Goal: Transaction & Acquisition: Purchase product/service

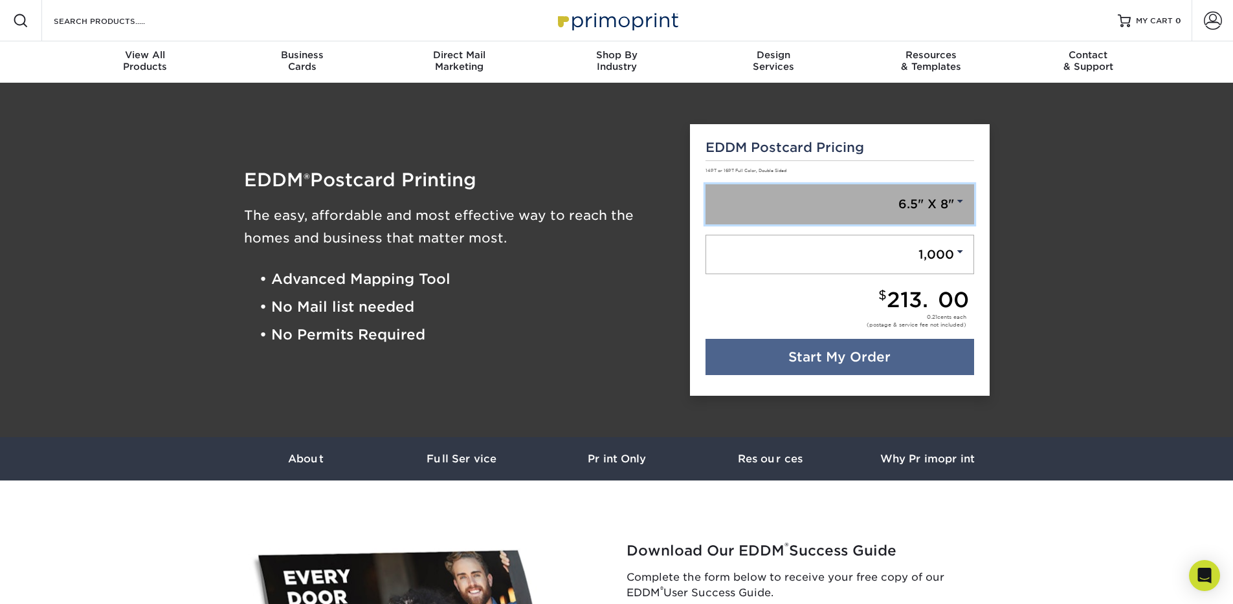
click at [814, 212] on link "6.5" X 8"" at bounding box center [839, 204] width 269 height 40
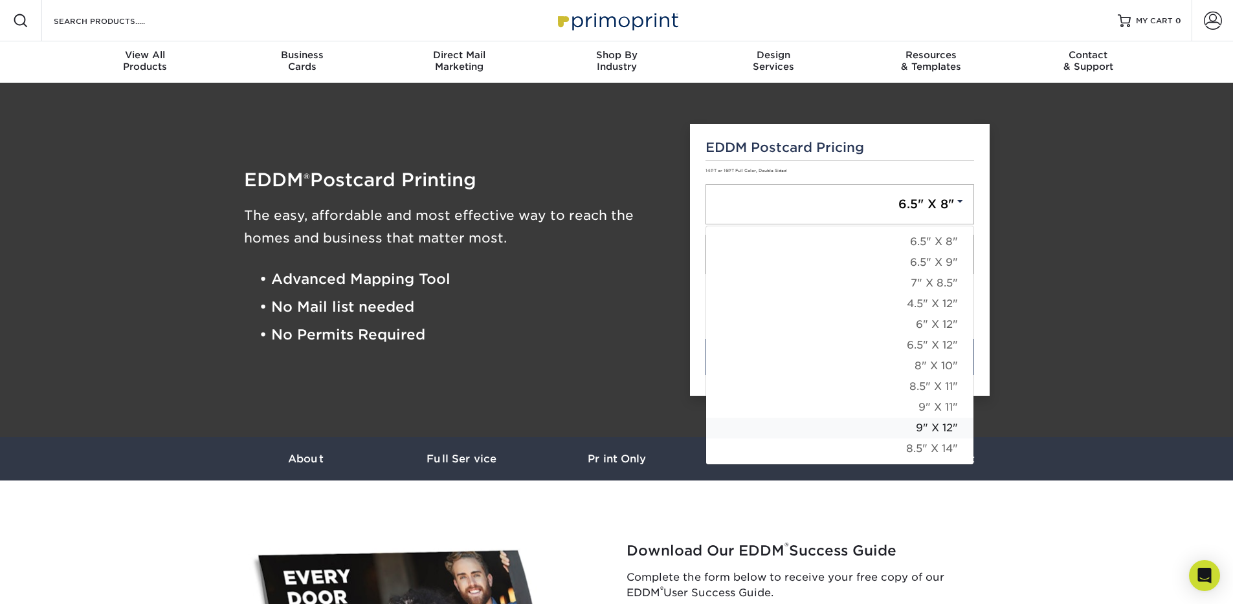
click at [854, 430] on link "9" X 12"" at bounding box center [839, 428] width 267 height 21
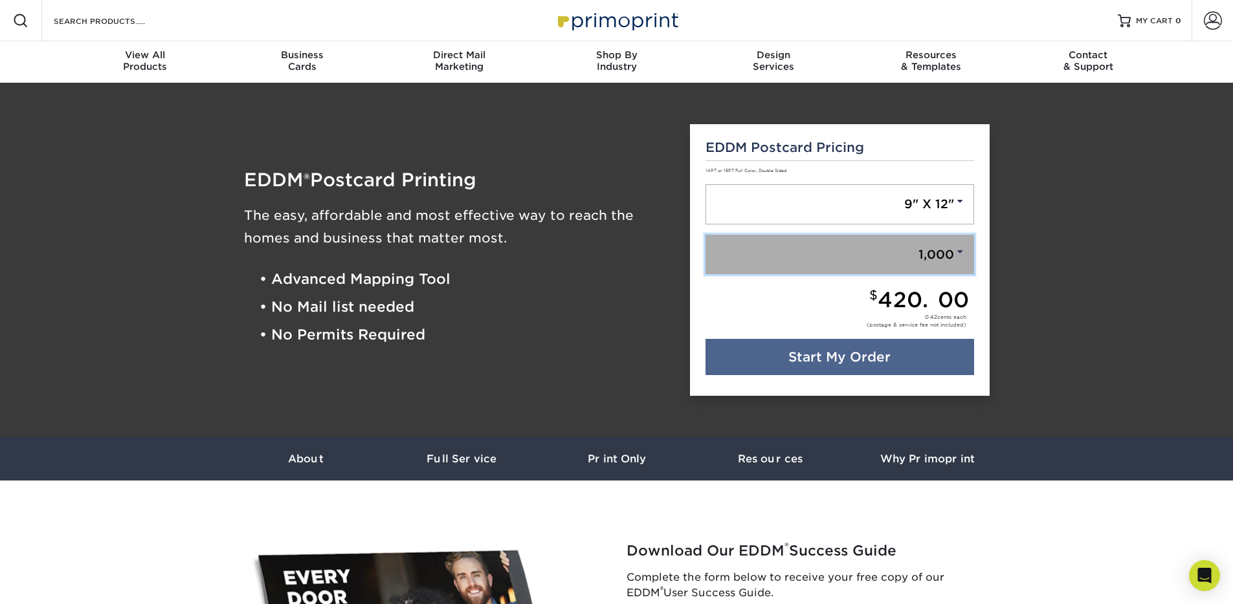
click at [910, 238] on link "1,000" at bounding box center [839, 255] width 269 height 40
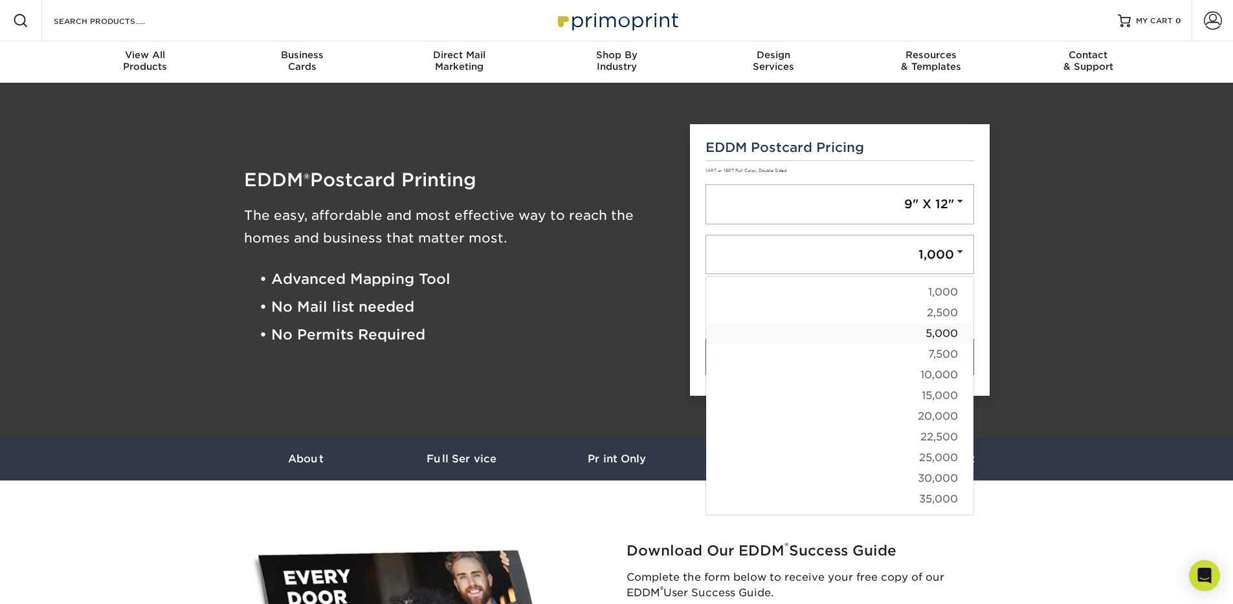
click at [929, 329] on link "5,000" at bounding box center [839, 334] width 267 height 21
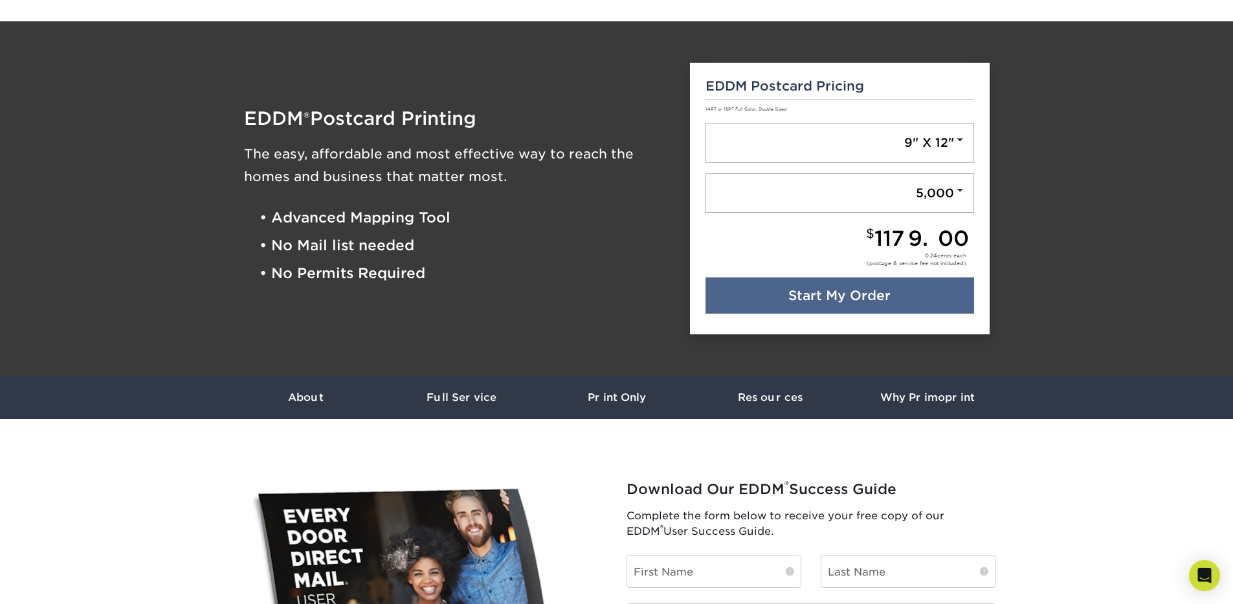
scroll to position [89, 0]
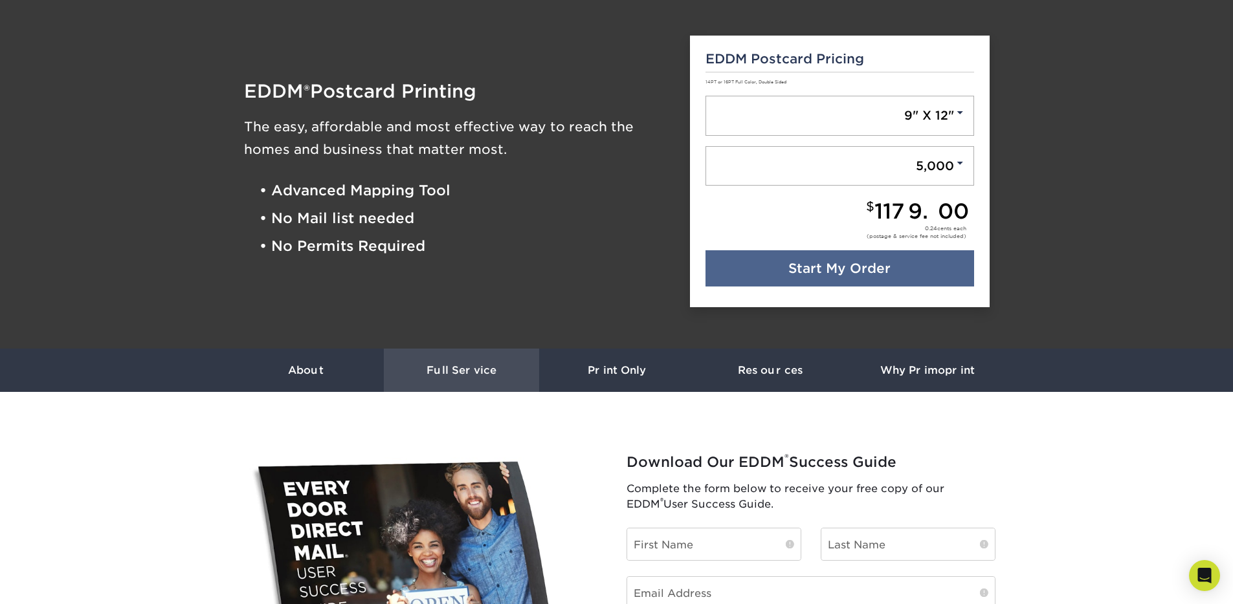
click at [477, 364] on h3 "Full Service" at bounding box center [461, 370] width 155 height 12
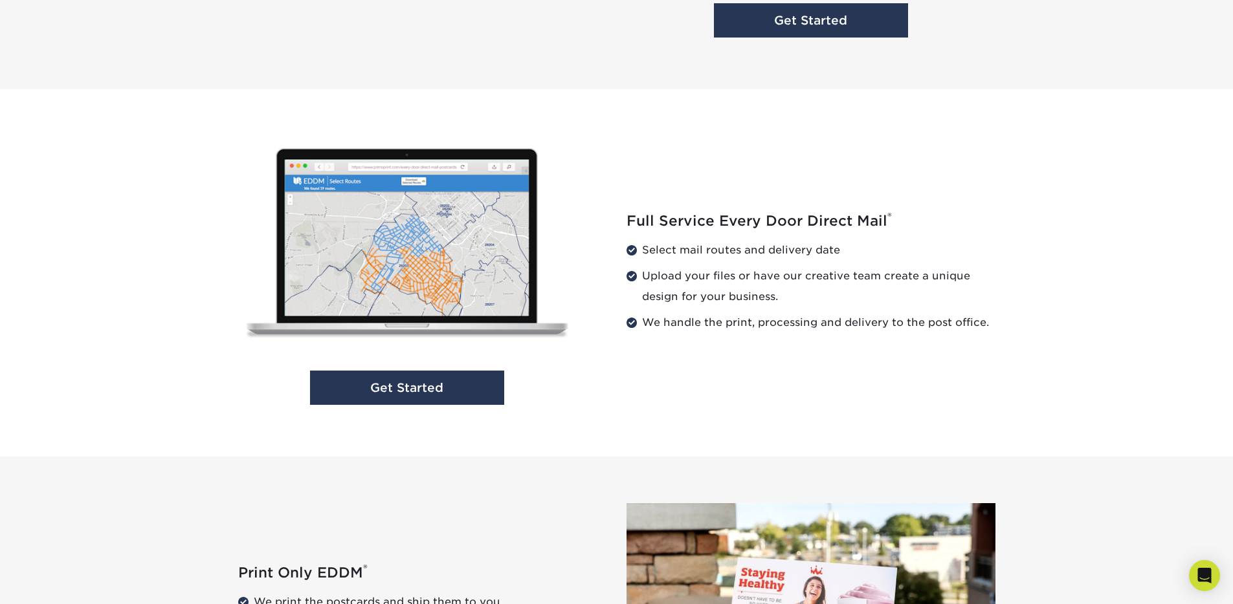
scroll to position [1229, 0]
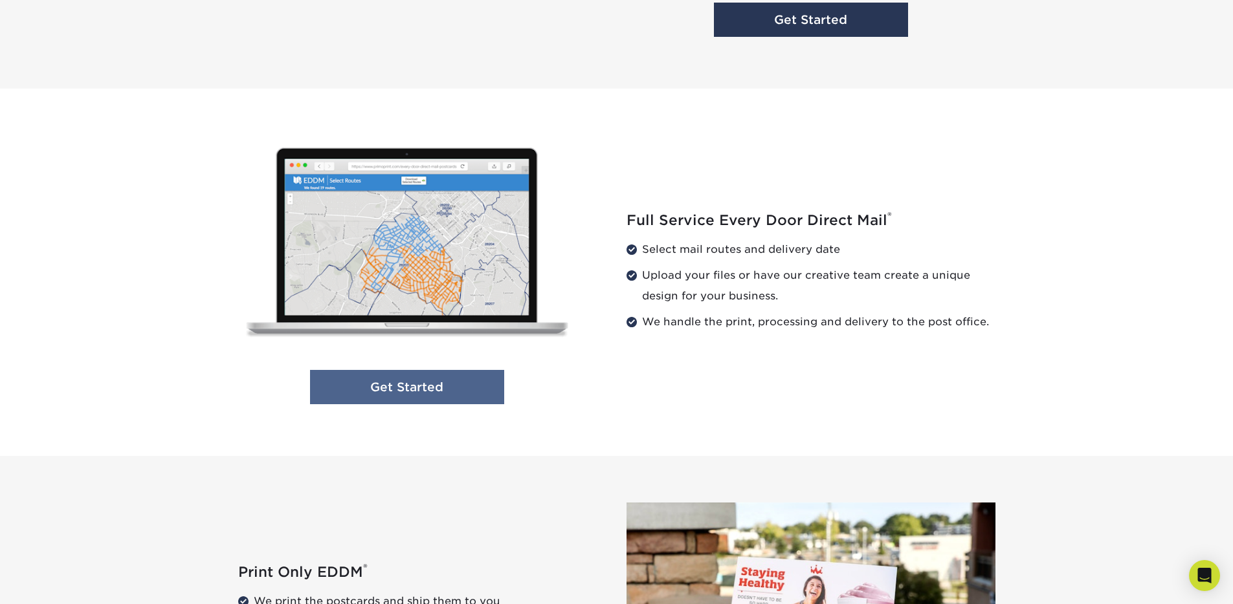
click at [464, 384] on link "Get Started" at bounding box center [407, 387] width 194 height 34
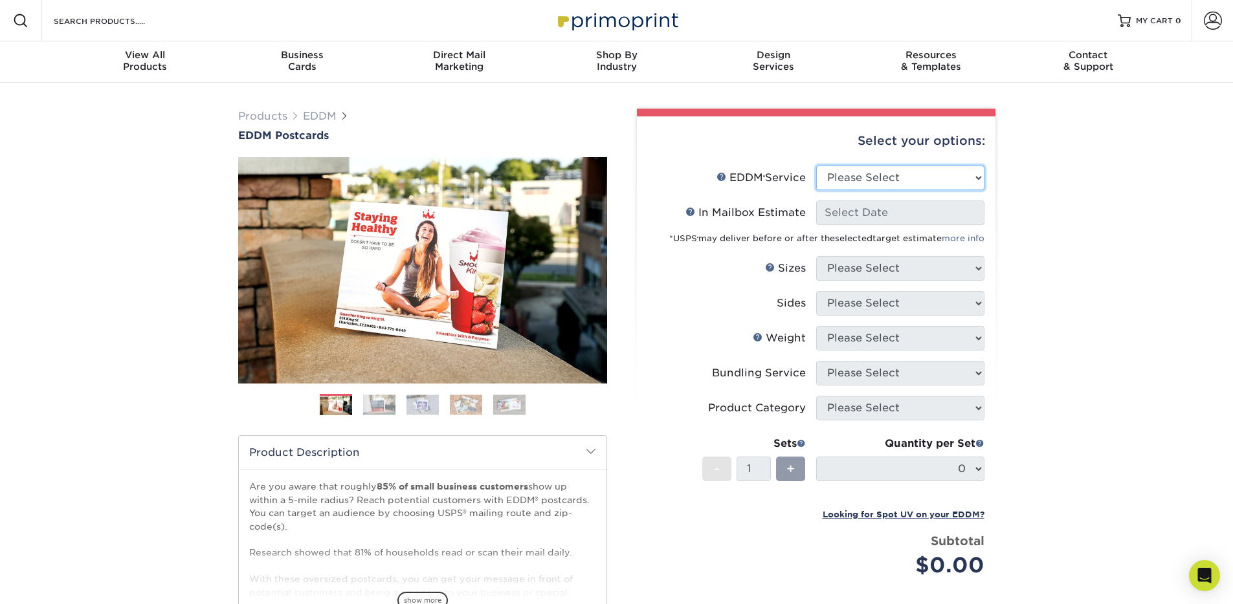
click at [868, 176] on select "Please Select Full Service Print Only" at bounding box center [900, 178] width 168 height 25
select select "full_service"
click at [816, 166] on select "Please Select Full Service Print Only" at bounding box center [900, 178] width 168 height 25
select select "-1"
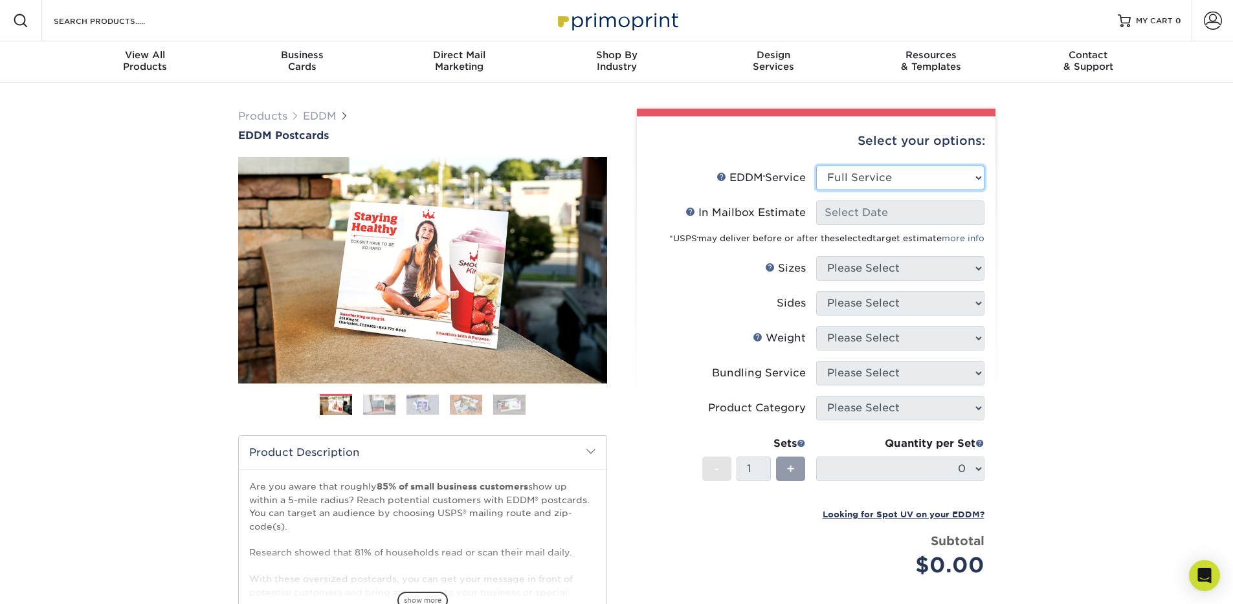
select select "-1"
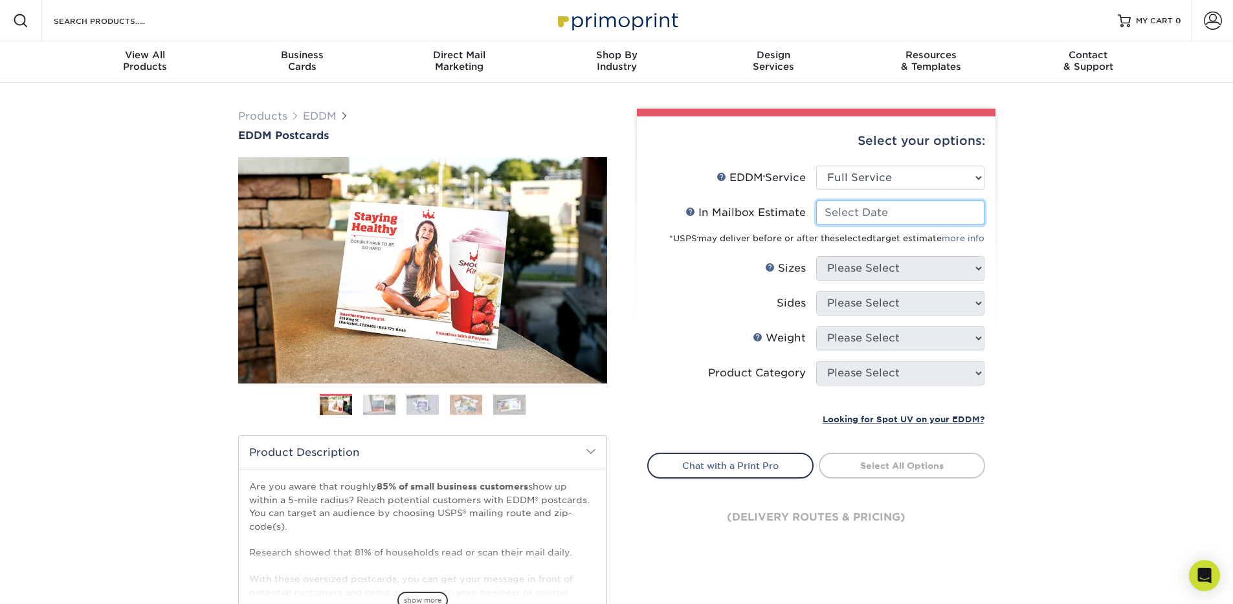
click at [859, 210] on input "In Mailbox Estimate Help In Mailbox Estimate" at bounding box center [900, 213] width 168 height 25
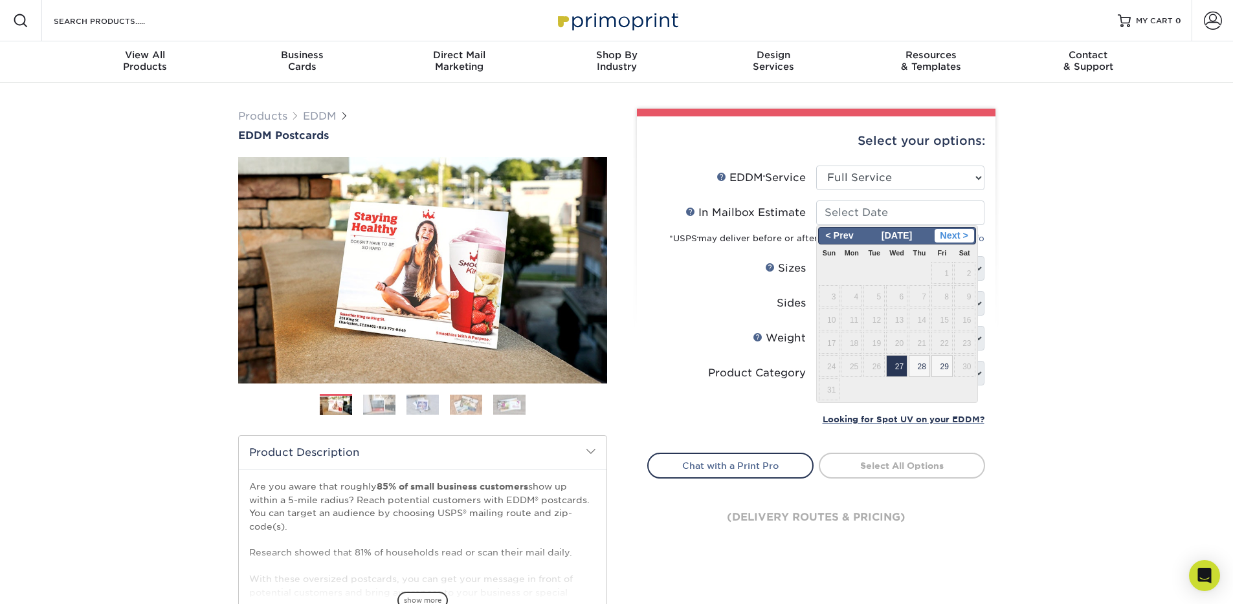
click at [965, 236] on span "Next >" at bounding box center [953, 236] width 39 height 14
click at [854, 364] on span "29" at bounding box center [851, 366] width 21 height 22
type input "2025-09-29"
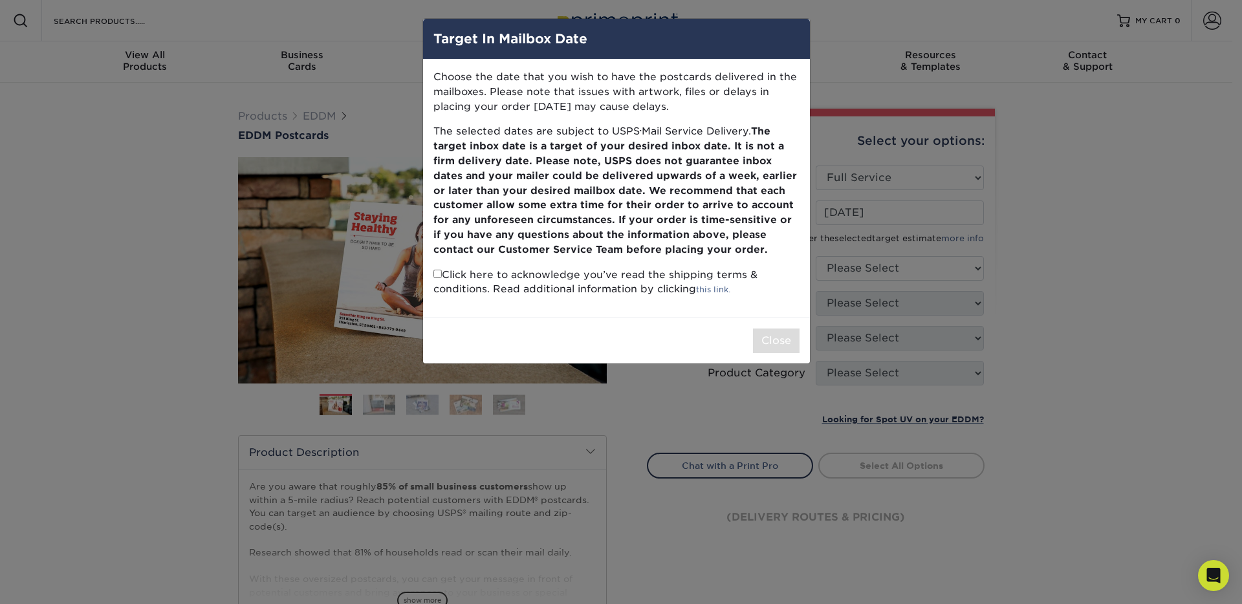
click at [439, 274] on input "checkbox" at bounding box center [438, 274] width 8 height 8
checkbox input "true"
click at [787, 346] on button "Close" at bounding box center [776, 341] width 47 height 25
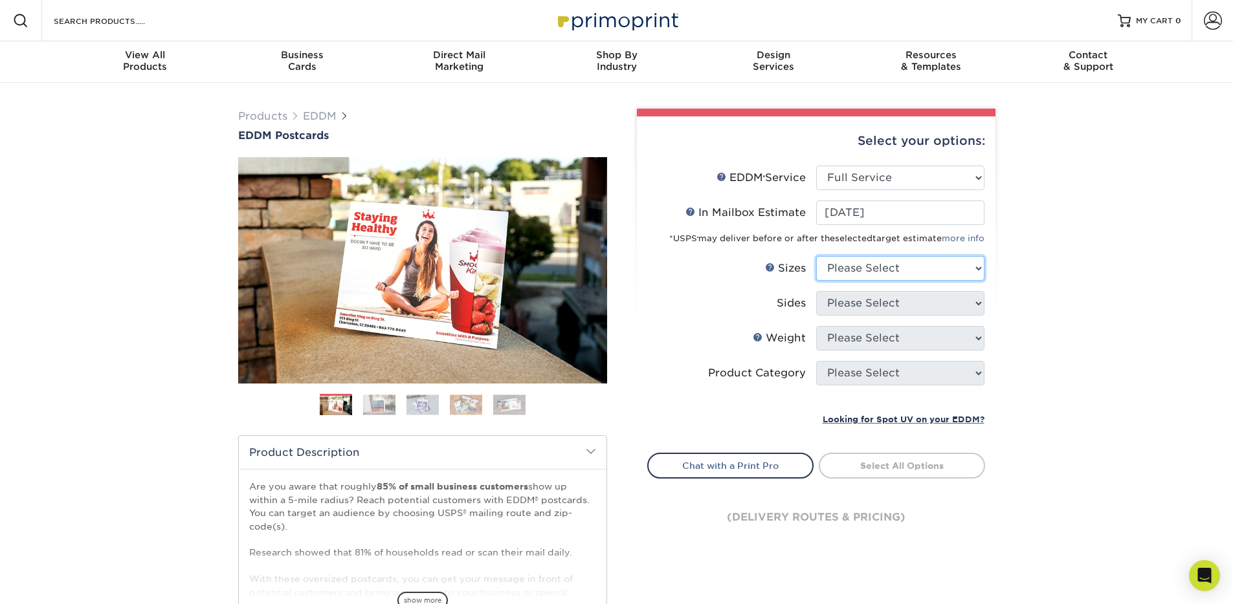
click at [866, 277] on select "Please Select 4.5" x 12" 6" x 12" 6.5" x 8" 6.5" x 9" 6.5" x 12" 7" x 8.5" 8" x…" at bounding box center [900, 268] width 168 height 25
select select "9.00x12.00"
click at [816, 256] on select "Please Select 4.5" x 12" 6" x 12" 6.5" x 8" 6.5" x 9" 6.5" x 12" 7" x 8.5" 8" x…" at bounding box center [900, 268] width 168 height 25
click at [898, 309] on select "Please Select Print Both Sides Print Front Only" at bounding box center [900, 303] width 168 height 25
select select "13abbda7-1d64-4f25-8bb2-c179b224825d"
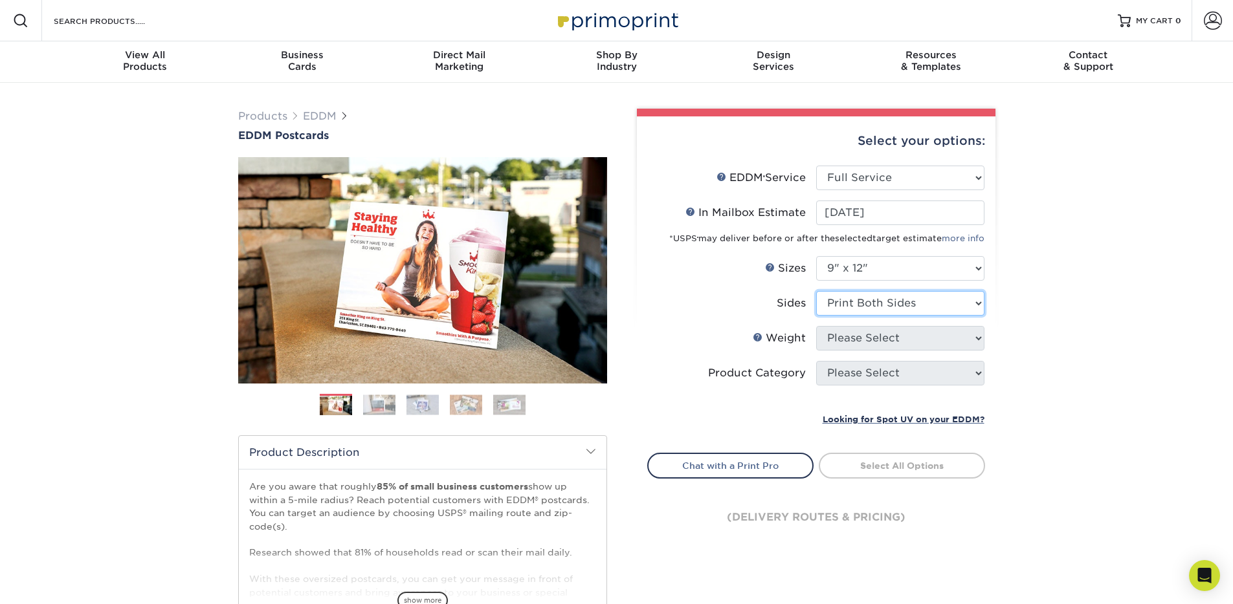
click at [816, 291] on select "Please Select Print Both Sides Print Front Only" at bounding box center [900, 303] width 168 height 25
click at [899, 332] on select "Please Select 16PT 14PT" at bounding box center [900, 338] width 168 height 25
select select "14PT"
click at [816, 326] on select "Please Select 16PT 14PT" at bounding box center [900, 338] width 168 height 25
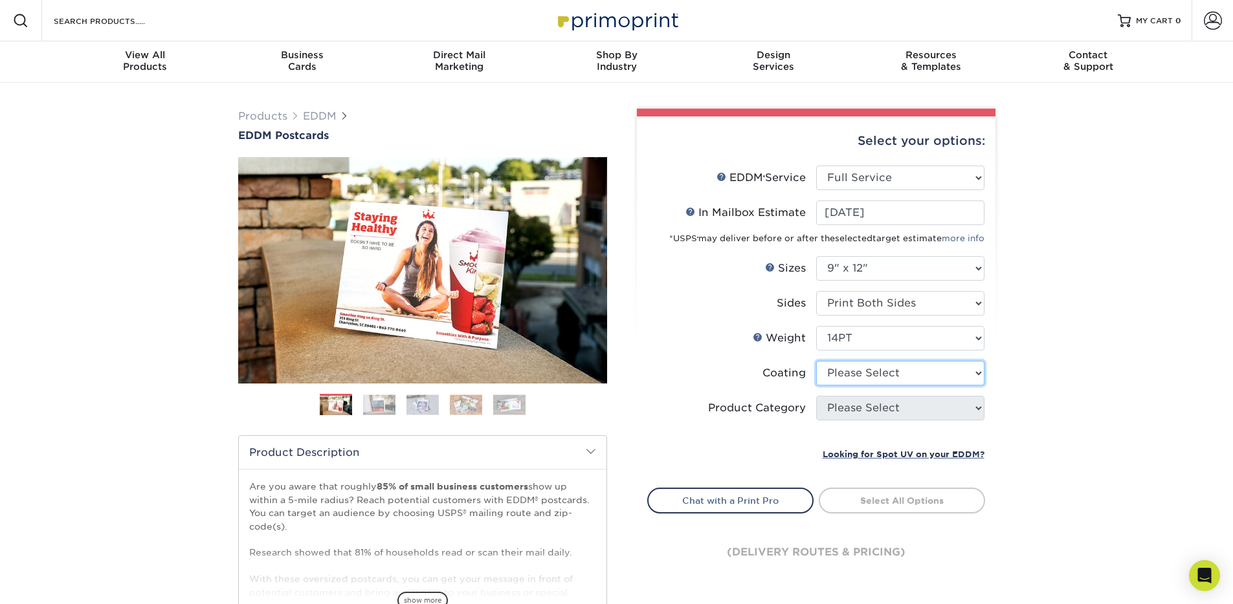
click at [889, 369] on select at bounding box center [900, 373] width 168 height 25
select select "ae367451-b2b8-45df-a344-0f05b6a12993"
click at [816, 361] on select at bounding box center [900, 373] width 168 height 25
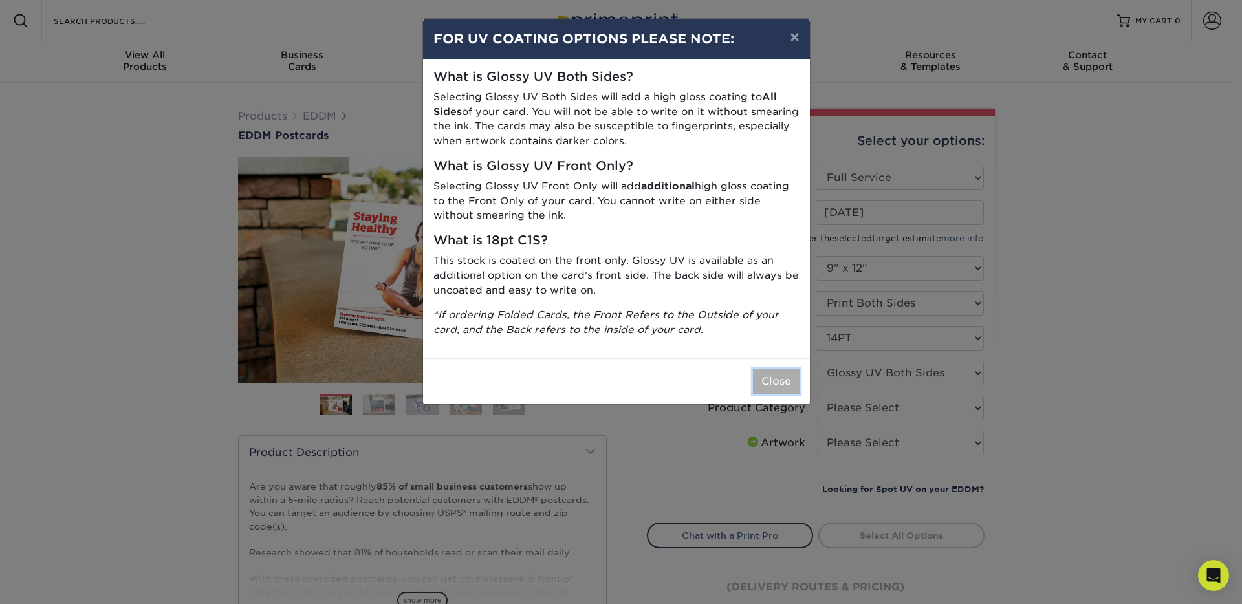
click at [766, 373] on button "Close" at bounding box center [776, 381] width 47 height 25
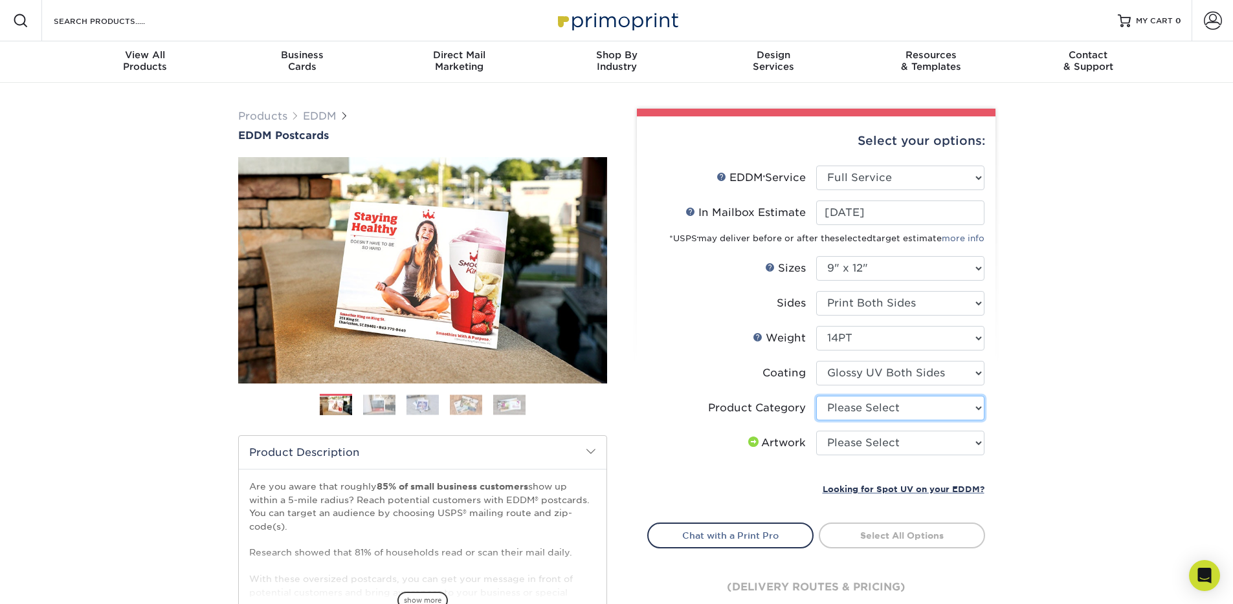
click at [831, 408] on select "Please Select Sell Sheets" at bounding box center [900, 408] width 168 height 25
select select "eddd4a87-9082-47bb-843b-3bca55f6c842"
click at [816, 396] on select "Please Select Sell Sheets" at bounding box center [900, 408] width 168 height 25
click at [848, 444] on select "Please Select I will upload files I need a design - $150" at bounding box center [900, 443] width 168 height 25
select select "upload"
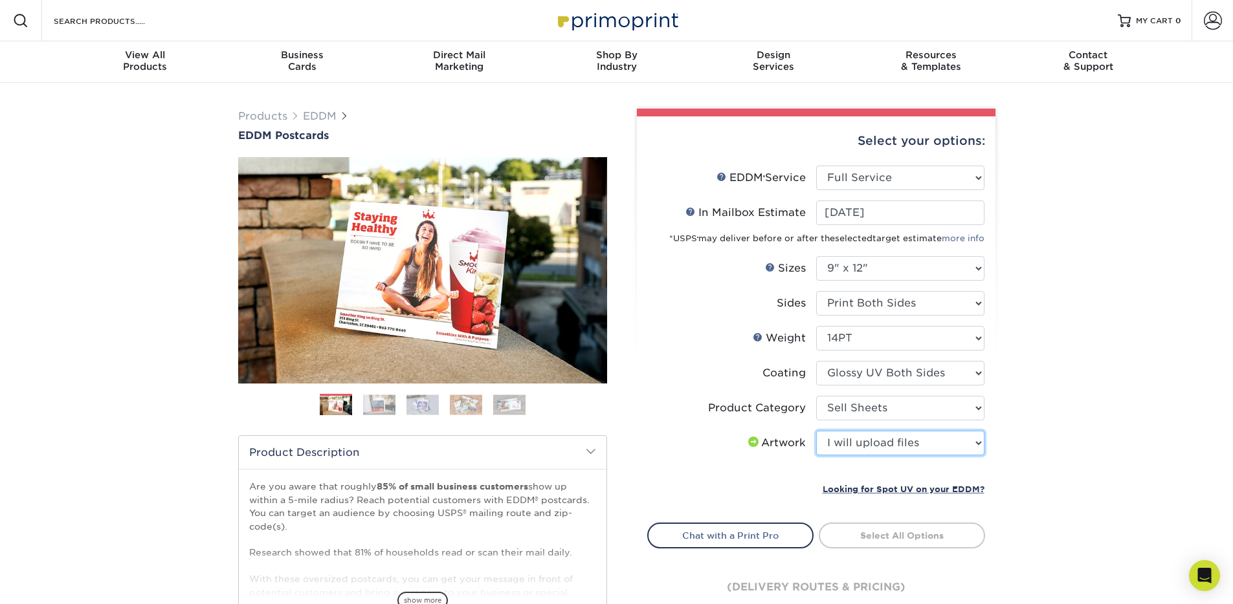
click at [816, 431] on select "Please Select I will upload files I need a design - $150" at bounding box center [900, 443] width 168 height 25
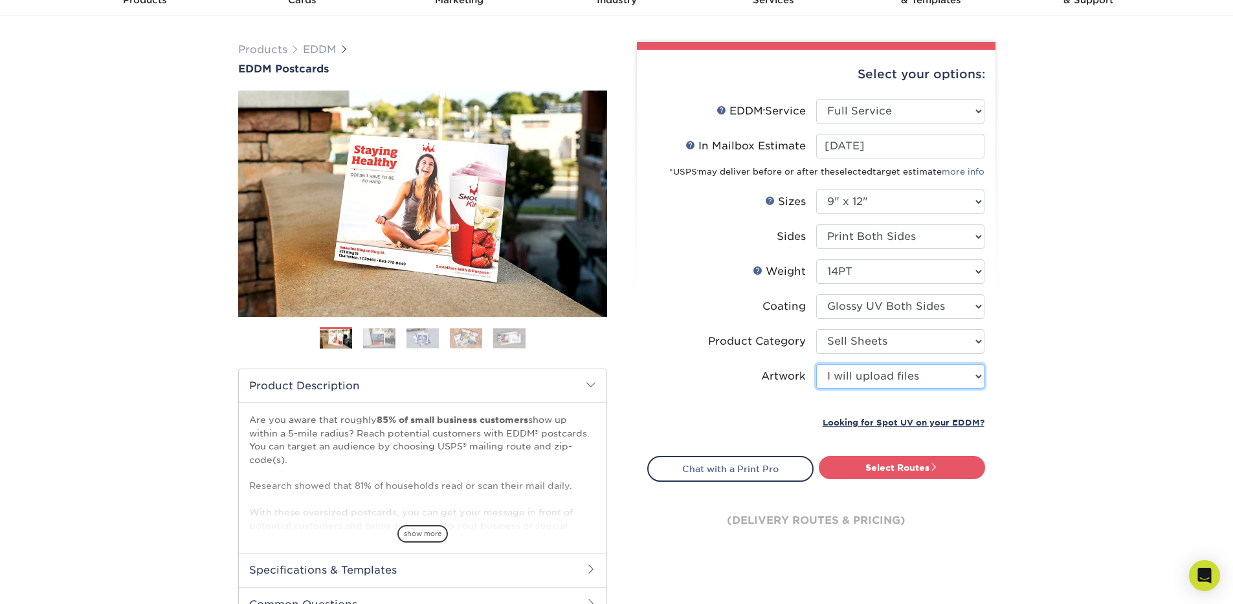
scroll to position [69, 0]
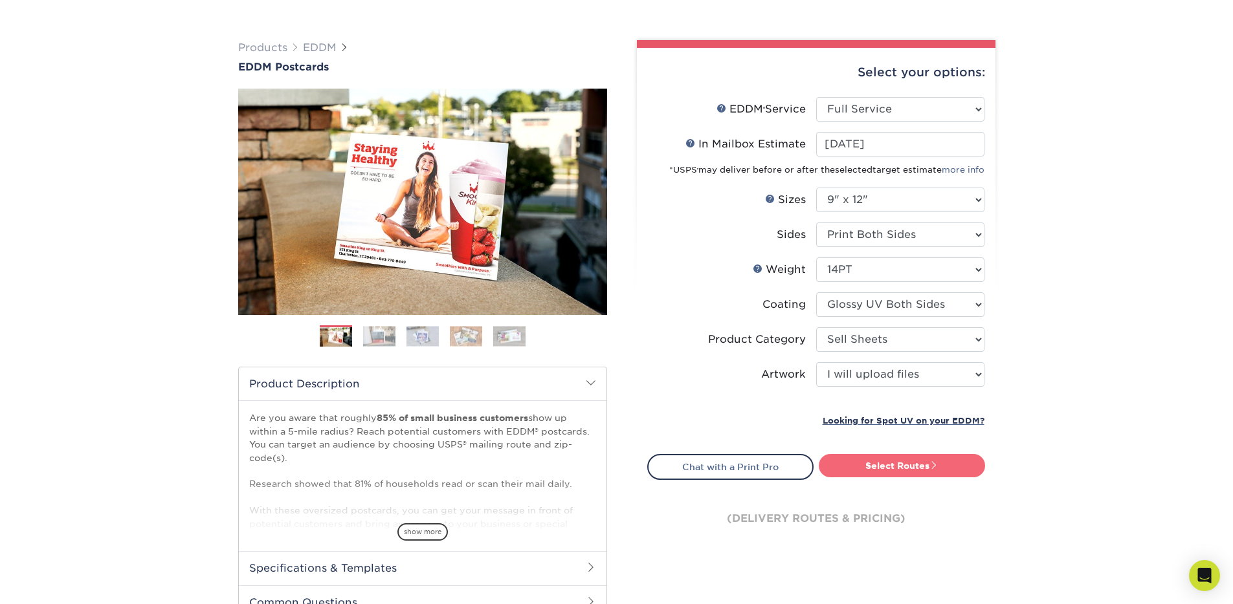
click at [868, 467] on link "Select Routes" at bounding box center [902, 465] width 166 height 23
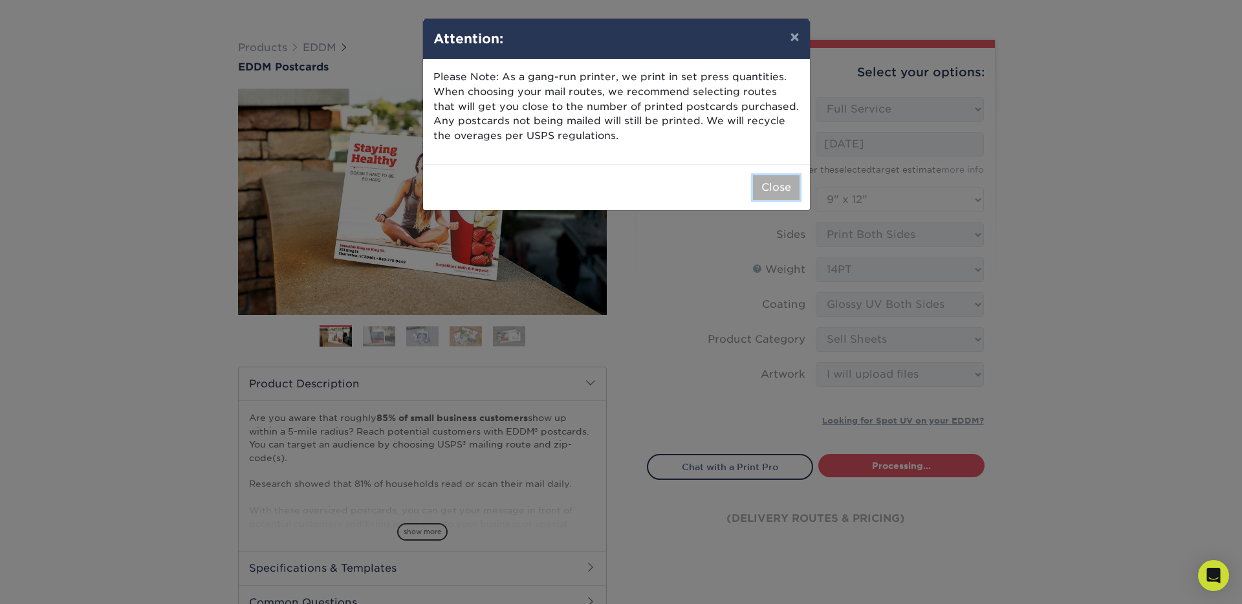
click at [782, 197] on button "Close" at bounding box center [776, 187] width 47 height 25
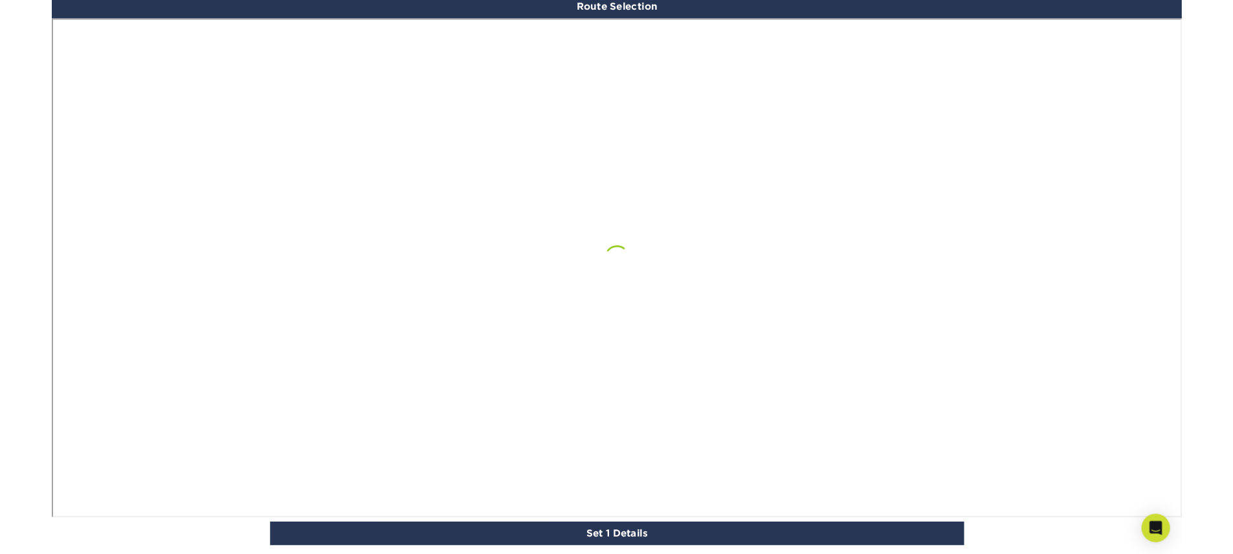
scroll to position [744, 0]
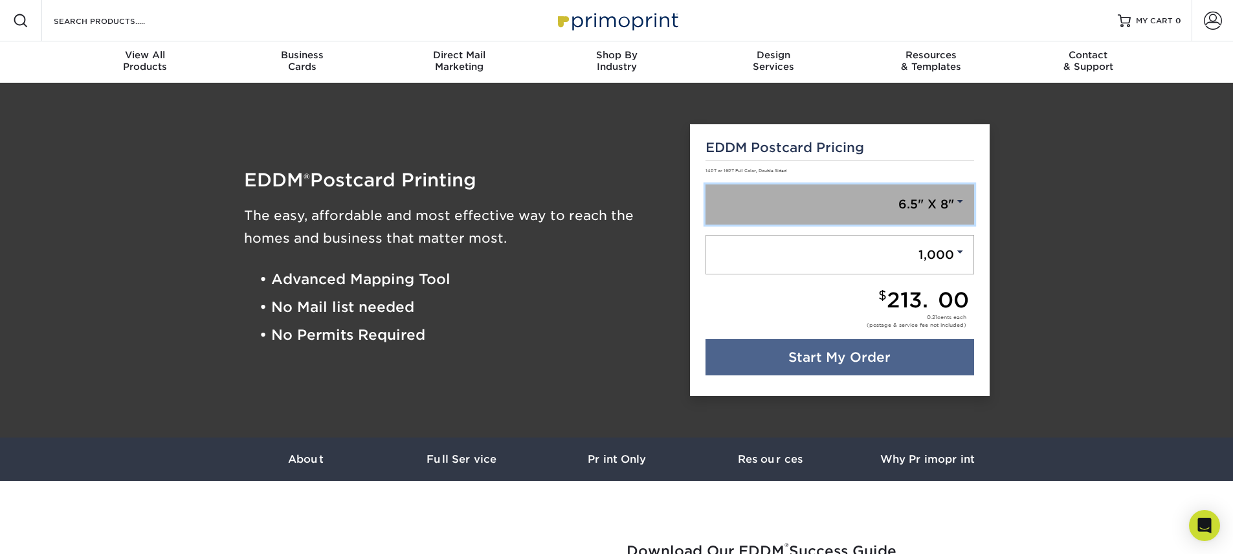
click at [830, 208] on link "6.5" X 8"" at bounding box center [839, 204] width 269 height 40
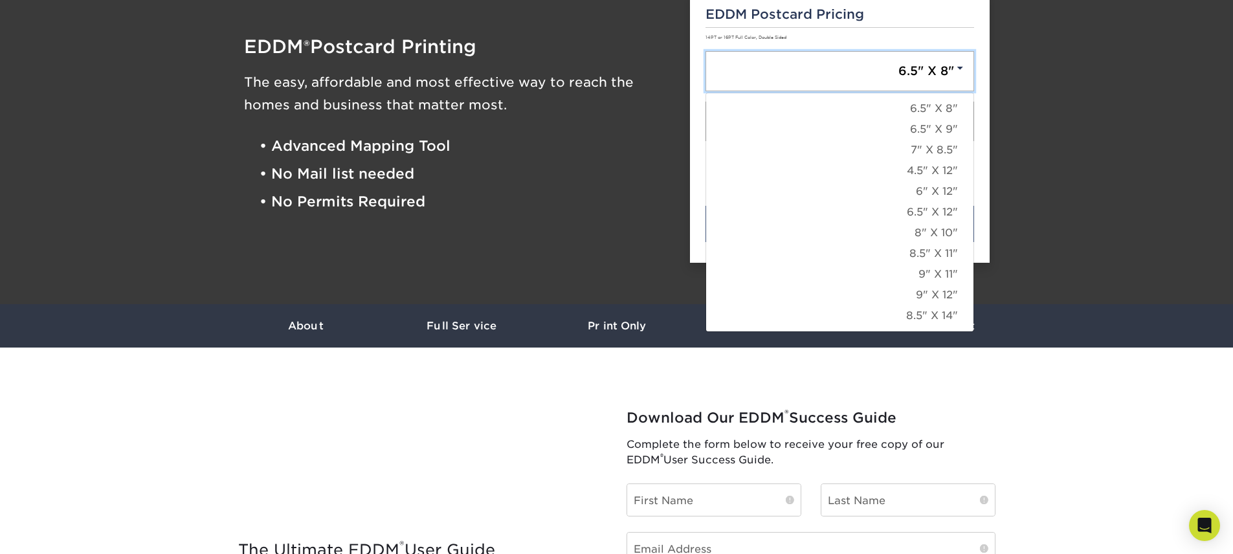
scroll to position [338, 0]
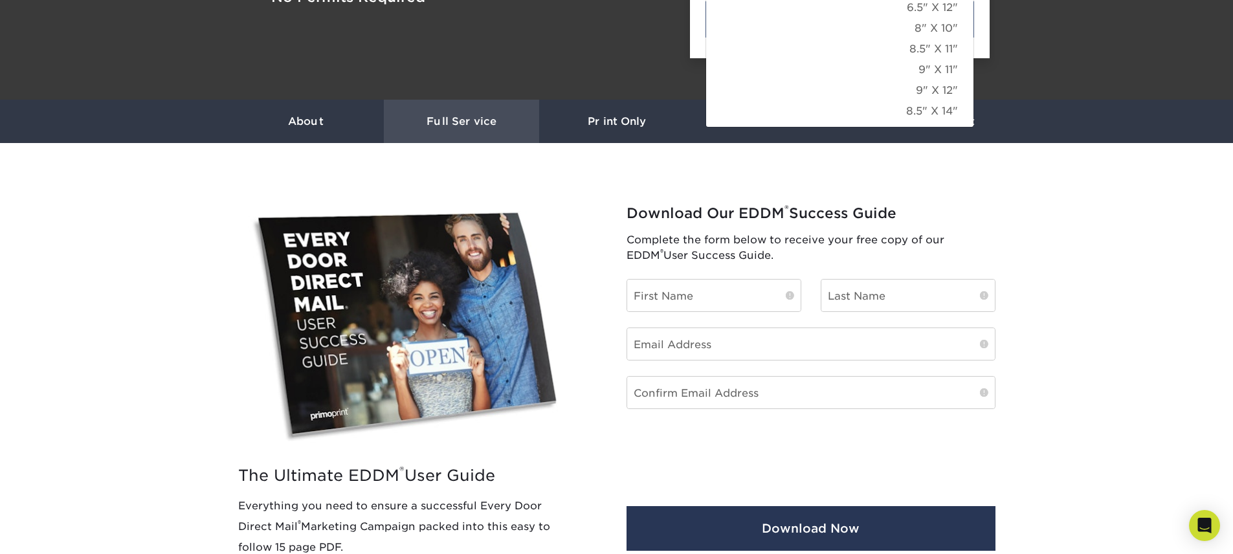
click at [468, 127] on h3 "Full Service" at bounding box center [461, 121] width 155 height 12
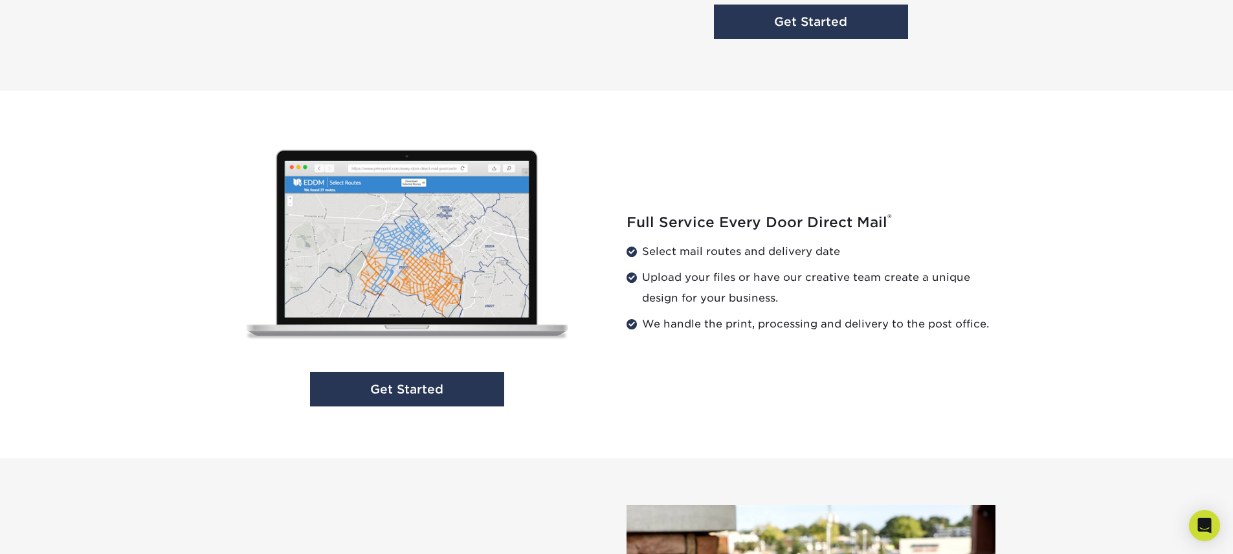
scroll to position [1229, 0]
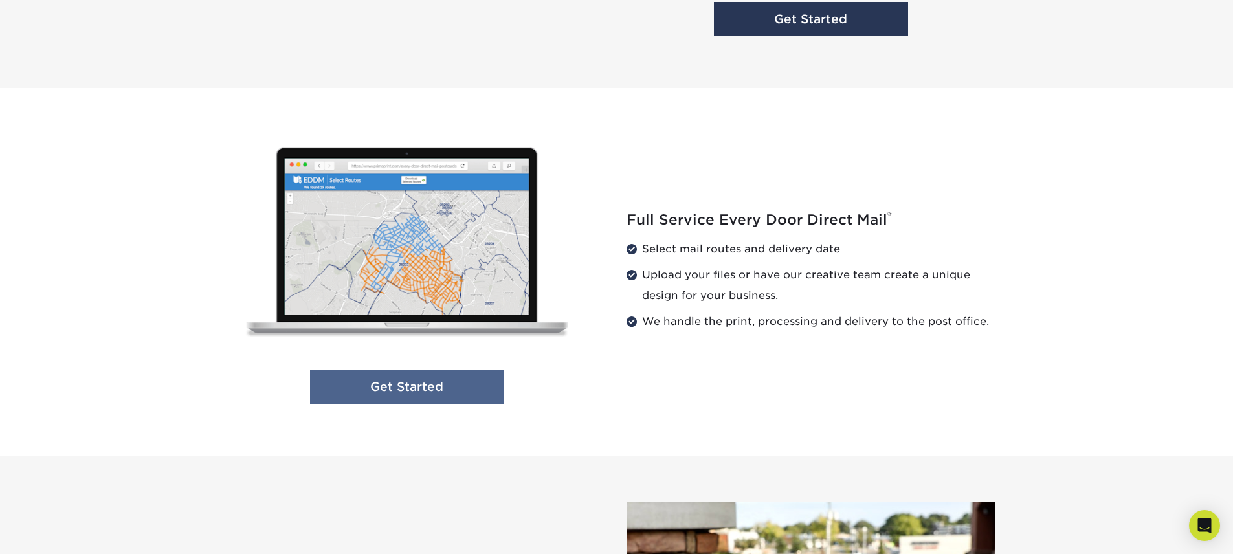
click at [405, 388] on link "Get Started" at bounding box center [407, 386] width 194 height 34
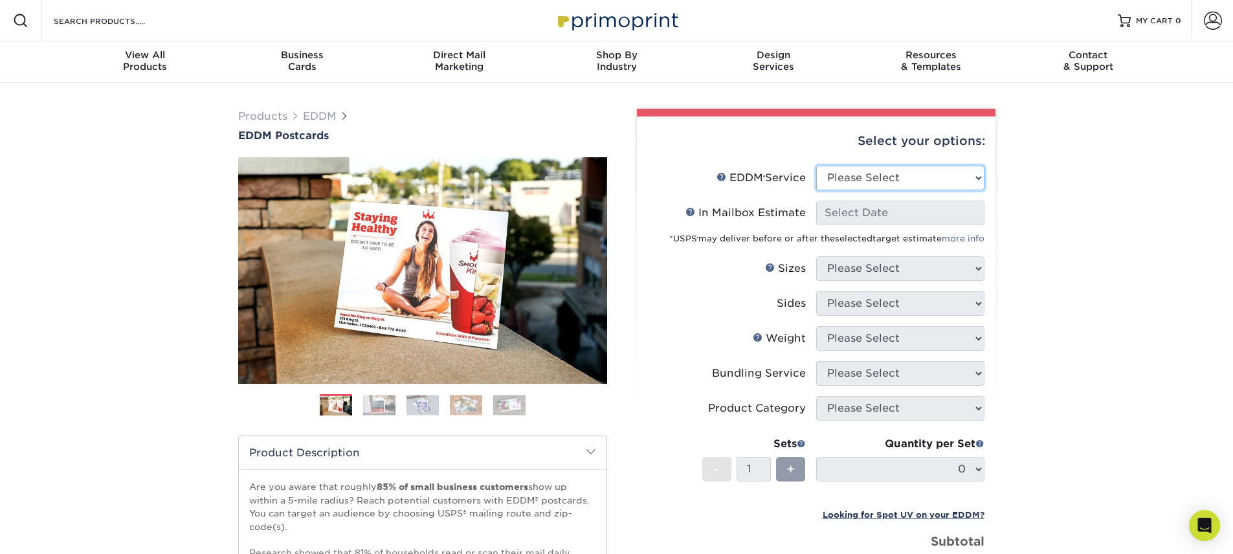
click at [840, 172] on select "Please Select Full Service Print Only" at bounding box center [900, 178] width 168 height 25
select select "full_service"
click at [816, 166] on select "Please Select Full Service Print Only" at bounding box center [900, 178] width 168 height 25
select select "-1"
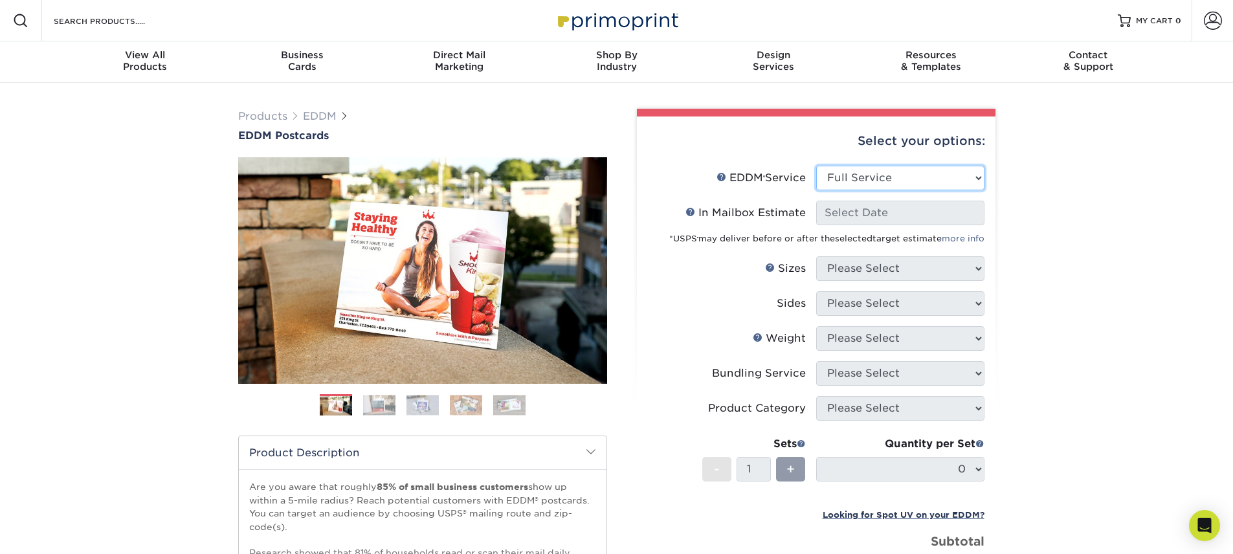
select select "-1"
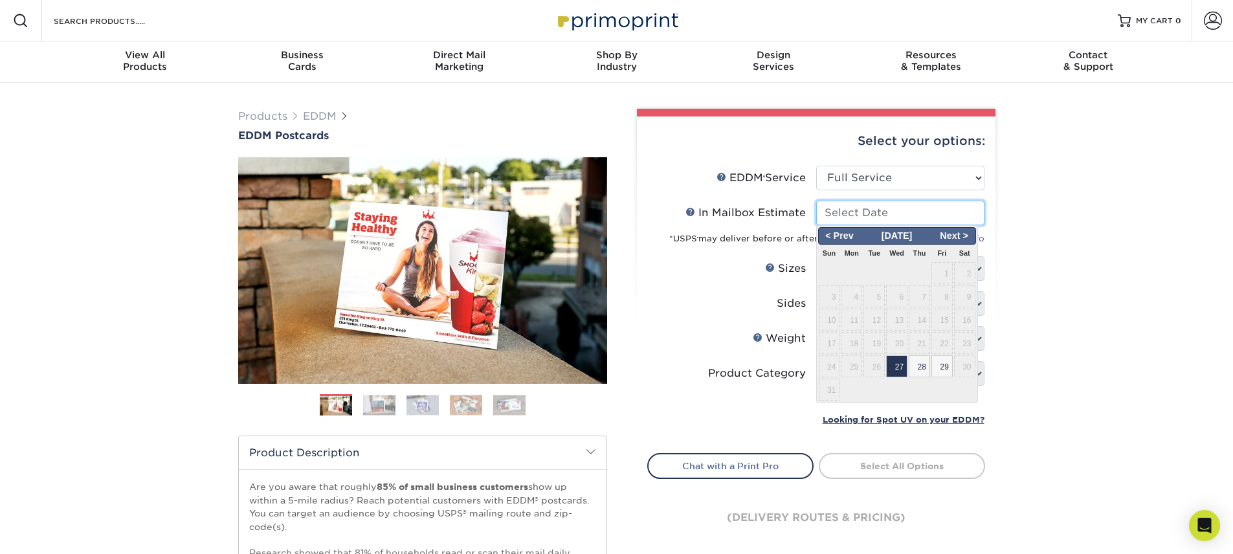
click at [887, 222] on input "In Mailbox Estimate Help In Mailbox Estimate" at bounding box center [900, 213] width 168 height 25
click at [967, 240] on span "Next >" at bounding box center [953, 236] width 39 height 14
click at [850, 360] on span "29" at bounding box center [851, 366] width 21 height 22
type input "2025-09-29"
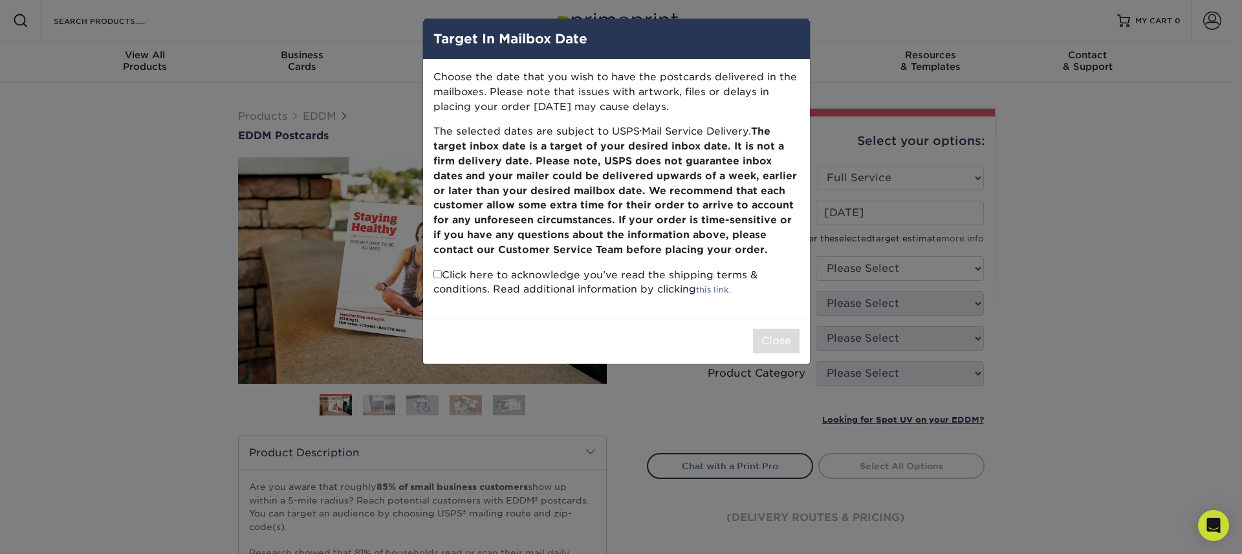
click at [439, 272] on input "checkbox" at bounding box center [438, 274] width 8 height 8
checkbox input "true"
click at [784, 335] on button "Close" at bounding box center [776, 341] width 47 height 25
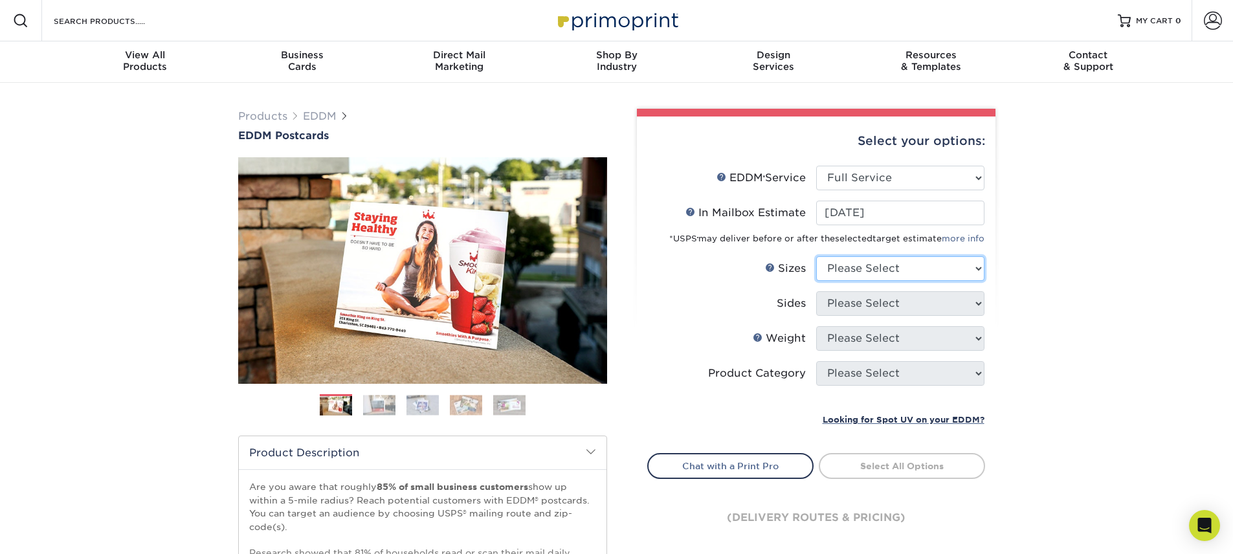
click at [848, 278] on select "Please Select 4.5" x 12" 6" x 12" 6.5" x 8" 6.5" x 9" 6.5" x 12" 7" x 8.5" 8" x…" at bounding box center [900, 268] width 168 height 25
select select "9.00x12.00"
click at [816, 256] on select "Please Select 4.5" x 12" 6" x 12" 6.5" x 8" 6.5" x 9" 6.5" x 12" 7" x 8.5" 8" x…" at bounding box center [900, 268] width 168 height 25
click at [868, 303] on select "Please Select Print Both Sides Print Front Only" at bounding box center [900, 303] width 168 height 25
select select "13abbda7-1d64-4f25-8bb2-c179b224825d"
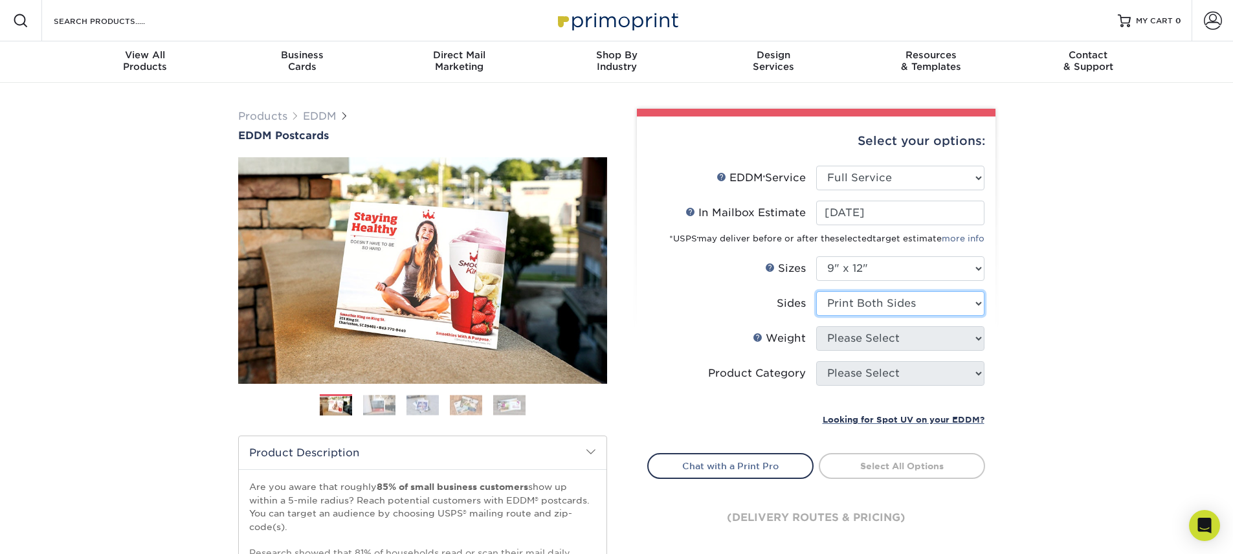
click at [816, 291] on select "Please Select Print Both Sides Print Front Only" at bounding box center [900, 303] width 168 height 25
click at [870, 335] on select "Please Select 16PT 14PT" at bounding box center [900, 338] width 168 height 25
select select "14PT"
click at [816, 326] on select "Please Select 16PT 14PT" at bounding box center [900, 338] width 168 height 25
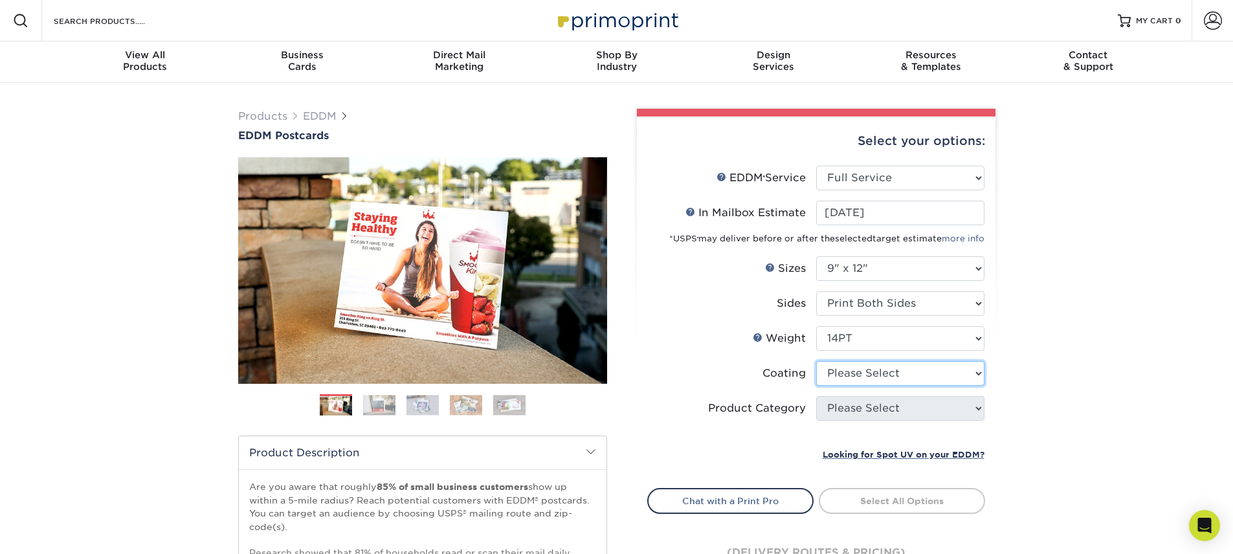
click at [866, 368] on select at bounding box center [900, 373] width 168 height 25
select select "ae367451-b2b8-45df-a344-0f05b6a12993"
click at [816, 361] on select at bounding box center [900, 373] width 168 height 25
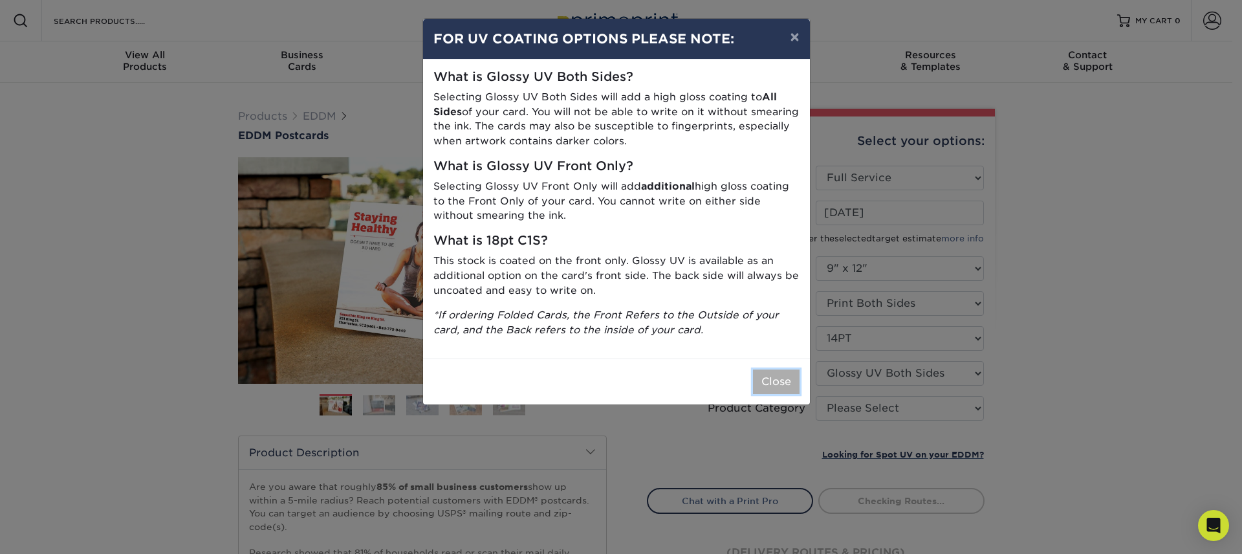
click at [795, 380] on button "Close" at bounding box center [776, 381] width 47 height 25
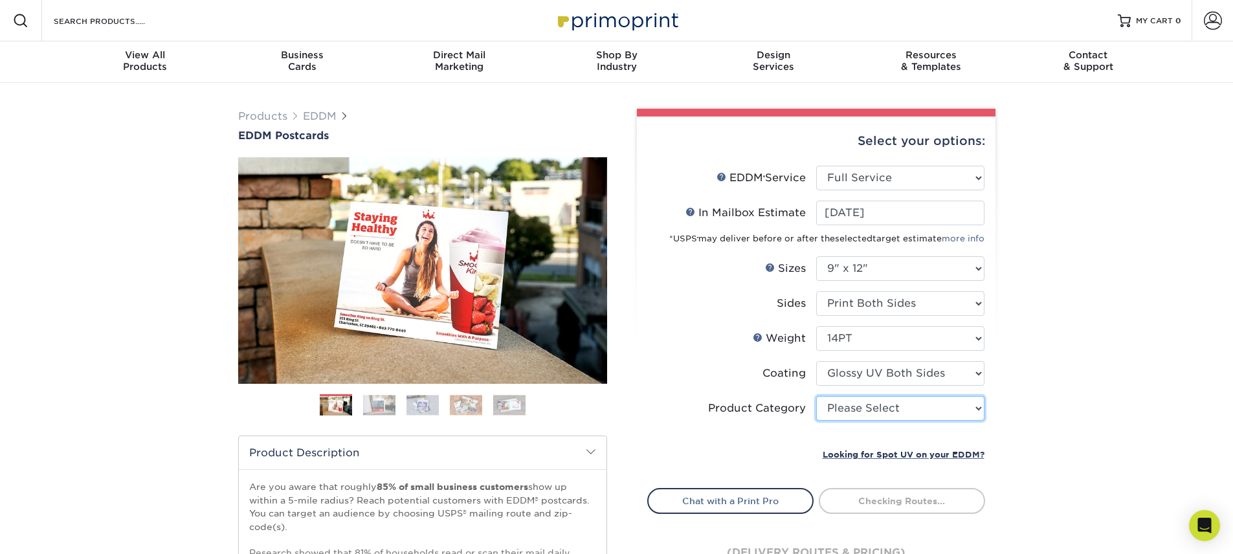
click at [854, 402] on select "Please Select Sell Sheets" at bounding box center [900, 408] width 168 height 25
select select "eddd4a87-9082-47bb-843b-3bca55f6c842"
click at [816, 396] on select "Please Select Sell Sheets" at bounding box center [900, 408] width 168 height 25
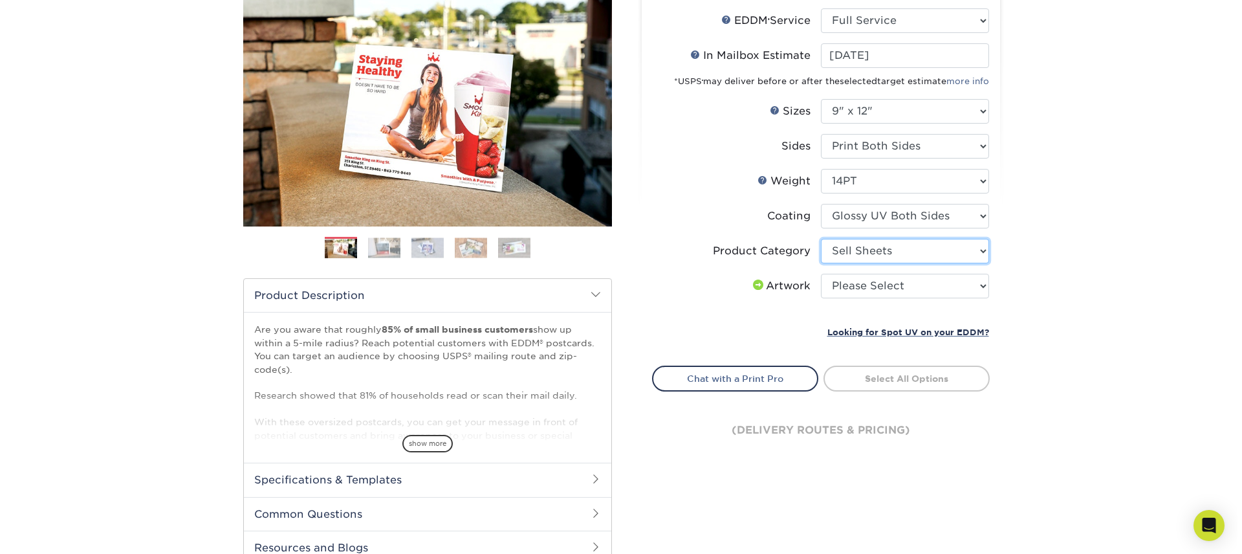
scroll to position [159, 0]
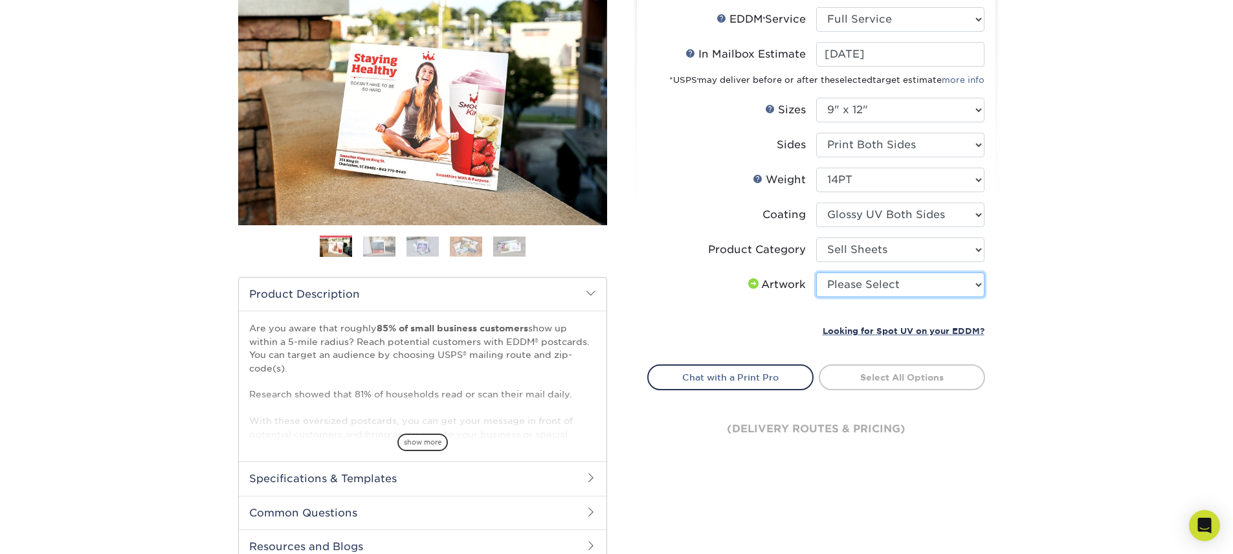
click at [885, 283] on select "Please Select I will upload files I need a design - $150" at bounding box center [900, 284] width 168 height 25
select select "upload"
click at [816, 272] on select "Please Select I will upload files I need a design - $150" at bounding box center [900, 284] width 168 height 25
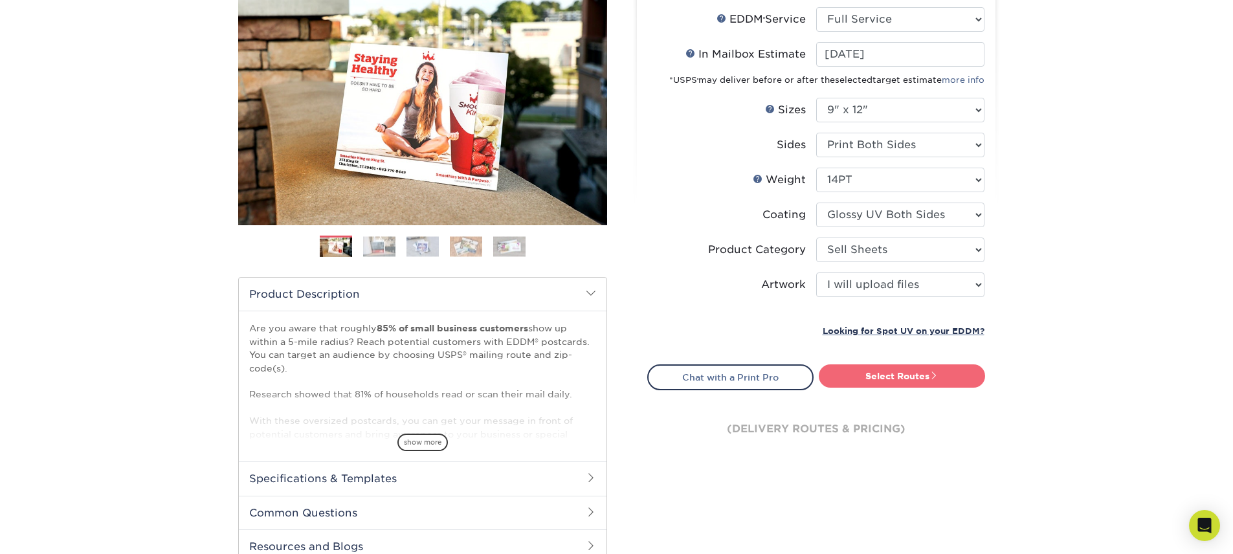
click at [917, 373] on link "Select Routes" at bounding box center [902, 375] width 166 height 23
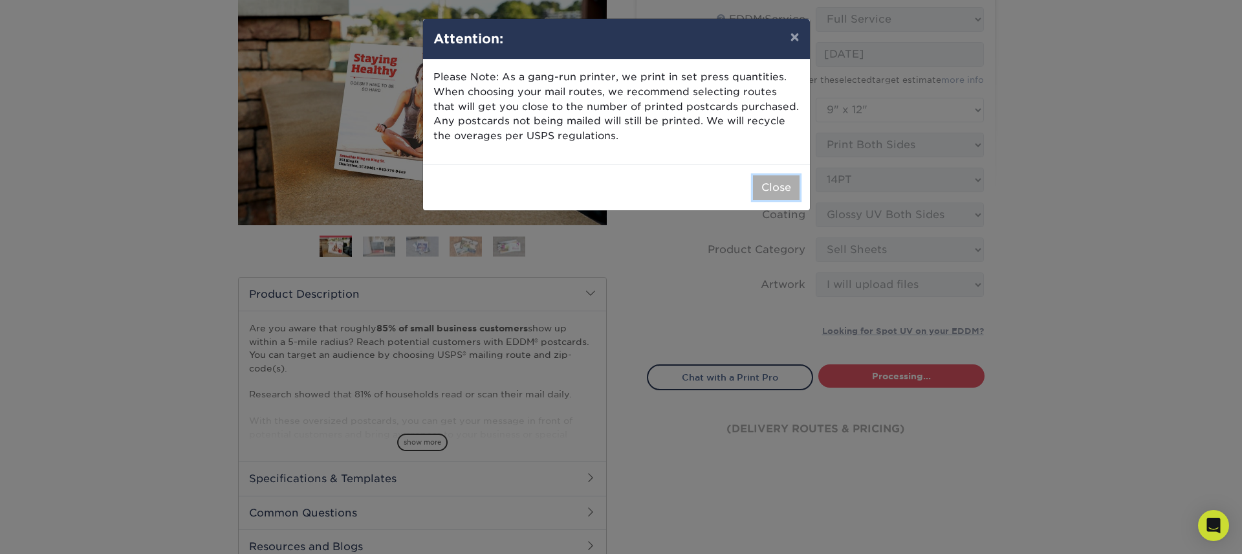
click at [760, 181] on button "Close" at bounding box center [776, 187] width 47 height 25
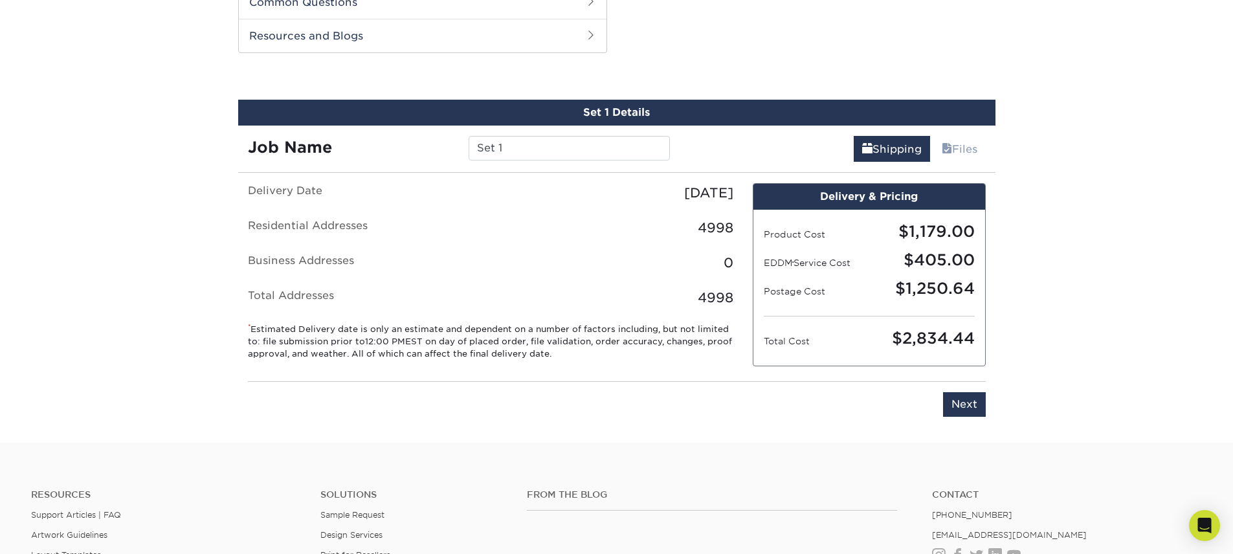
scroll to position [674, 0]
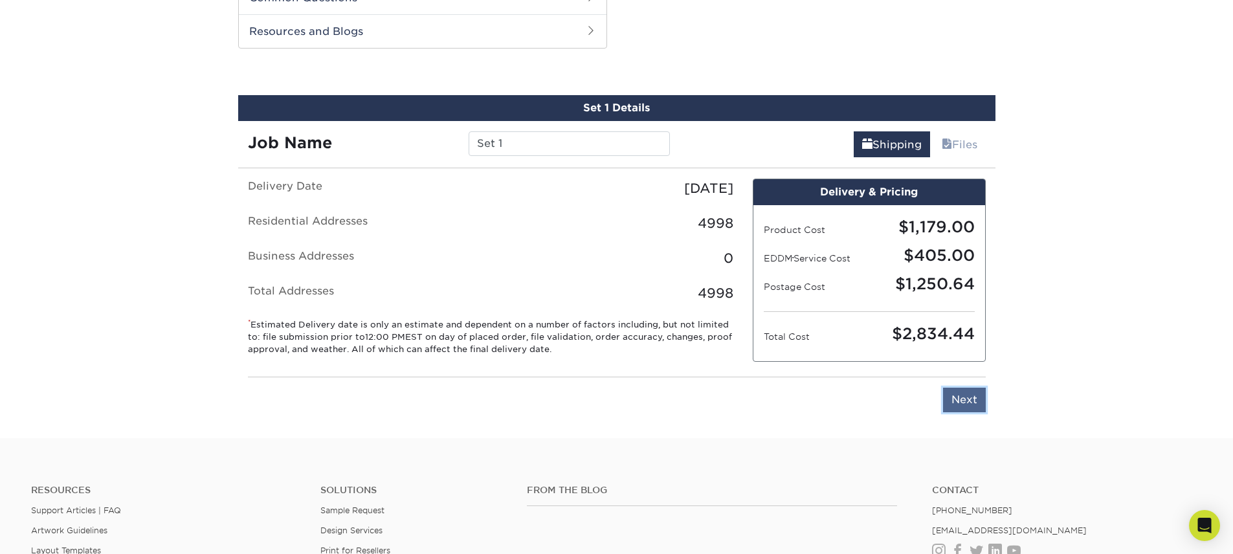
click at [960, 402] on input "Next" at bounding box center [964, 400] width 43 height 25
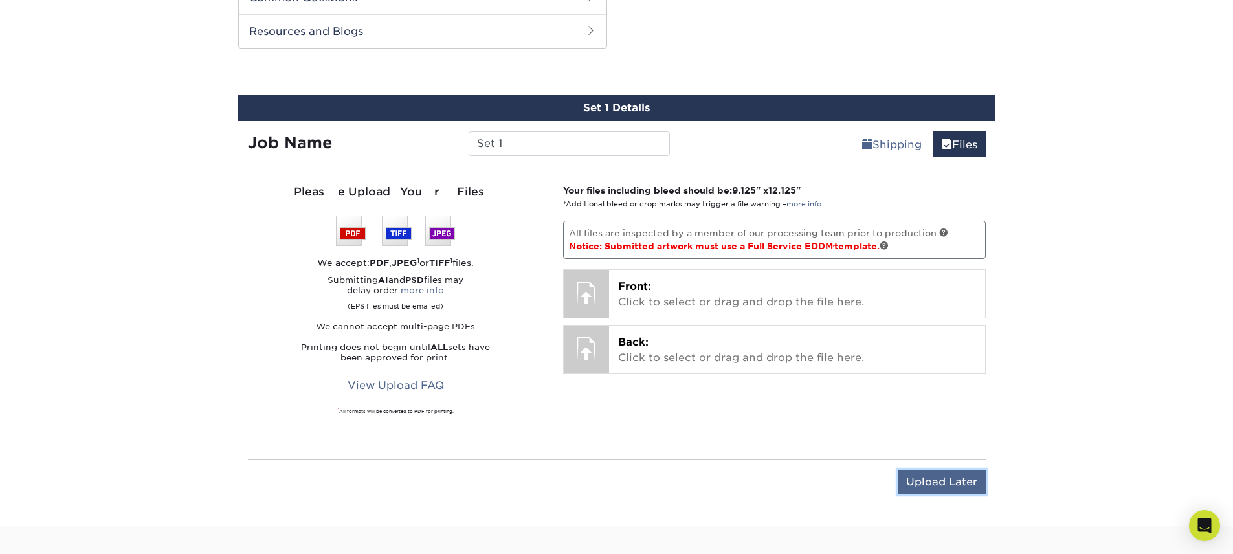
click at [932, 489] on input "Upload Later" at bounding box center [942, 482] width 88 height 25
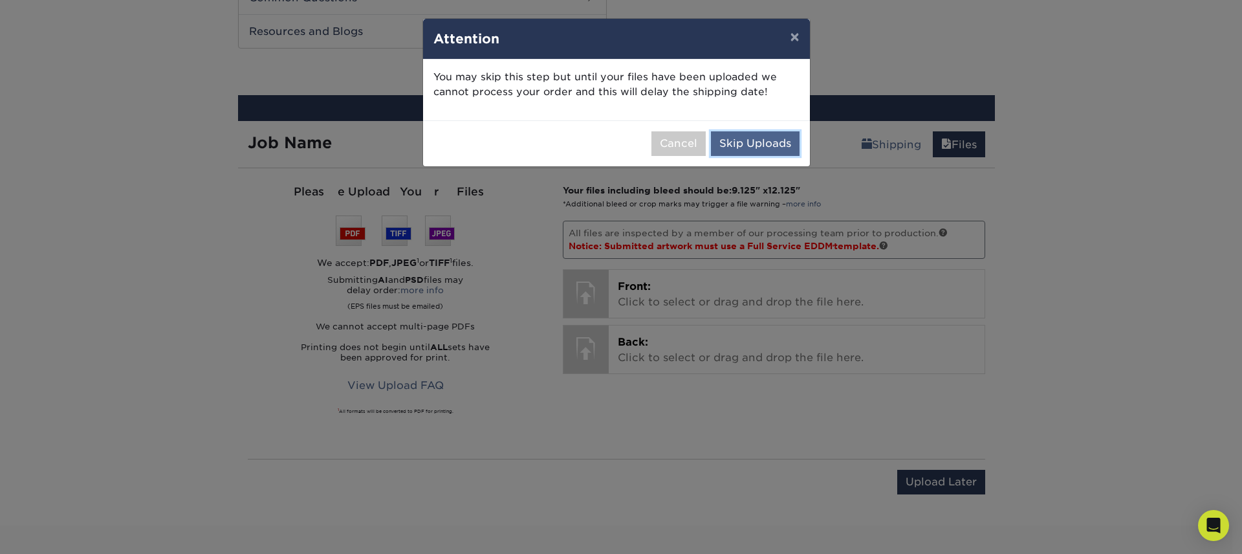
click at [771, 133] on button "Skip Uploads" at bounding box center [755, 143] width 89 height 25
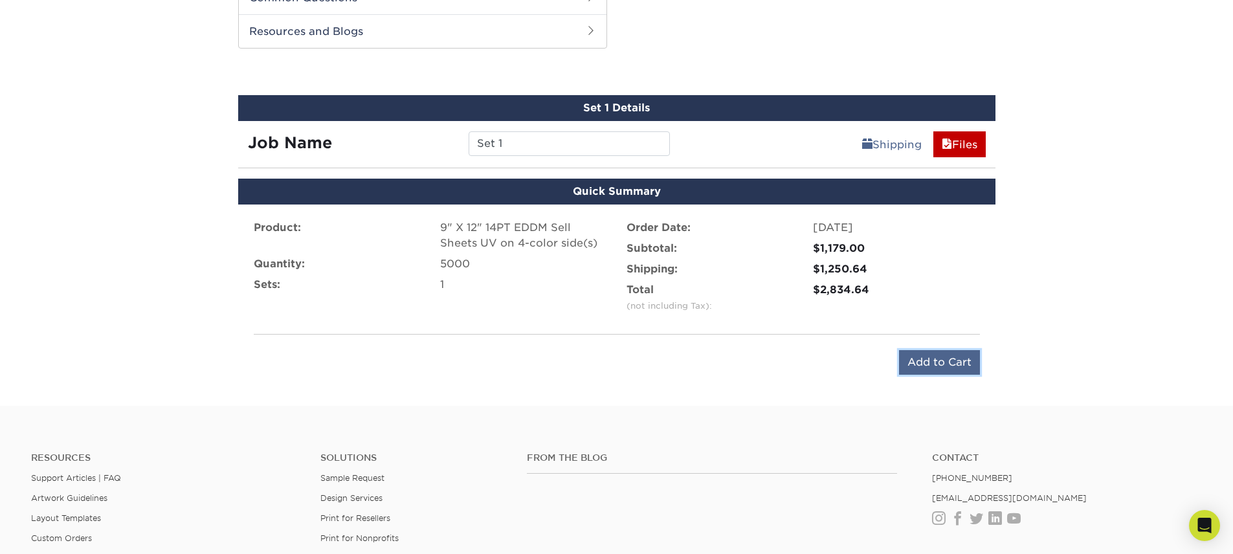
click at [954, 367] on input "Add to Cart" at bounding box center [939, 362] width 81 height 25
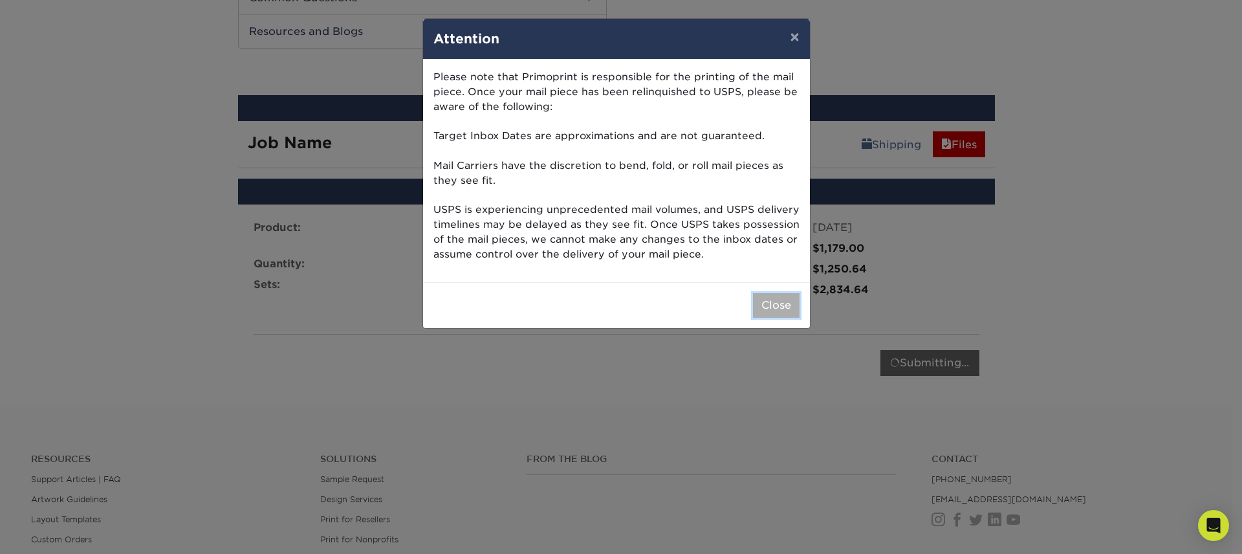
click at [776, 296] on button "Close" at bounding box center [776, 305] width 47 height 25
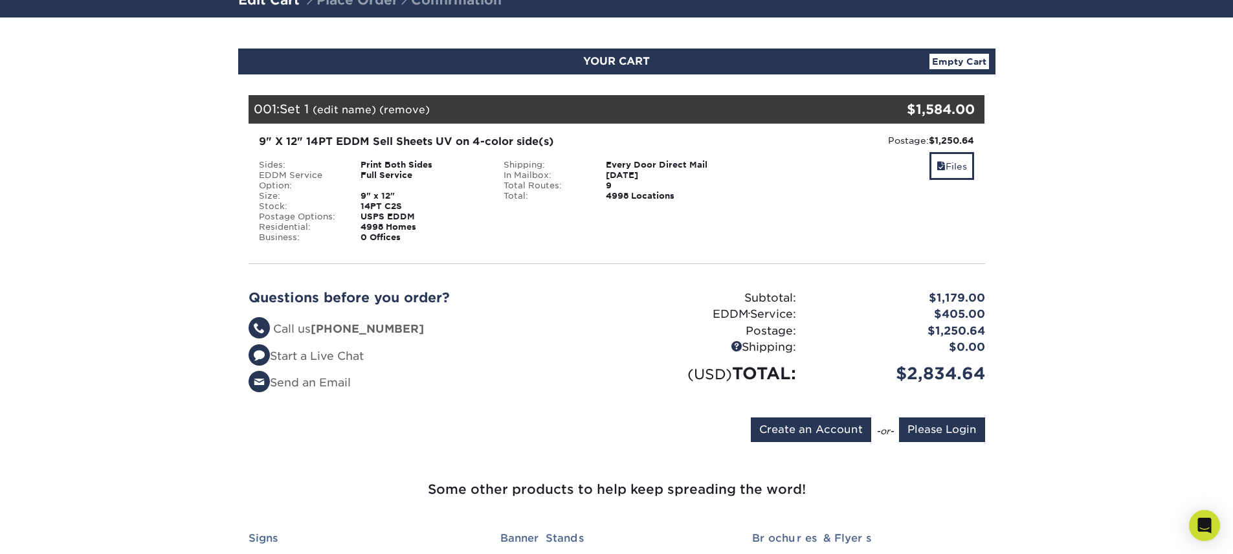
scroll to position [101, 0]
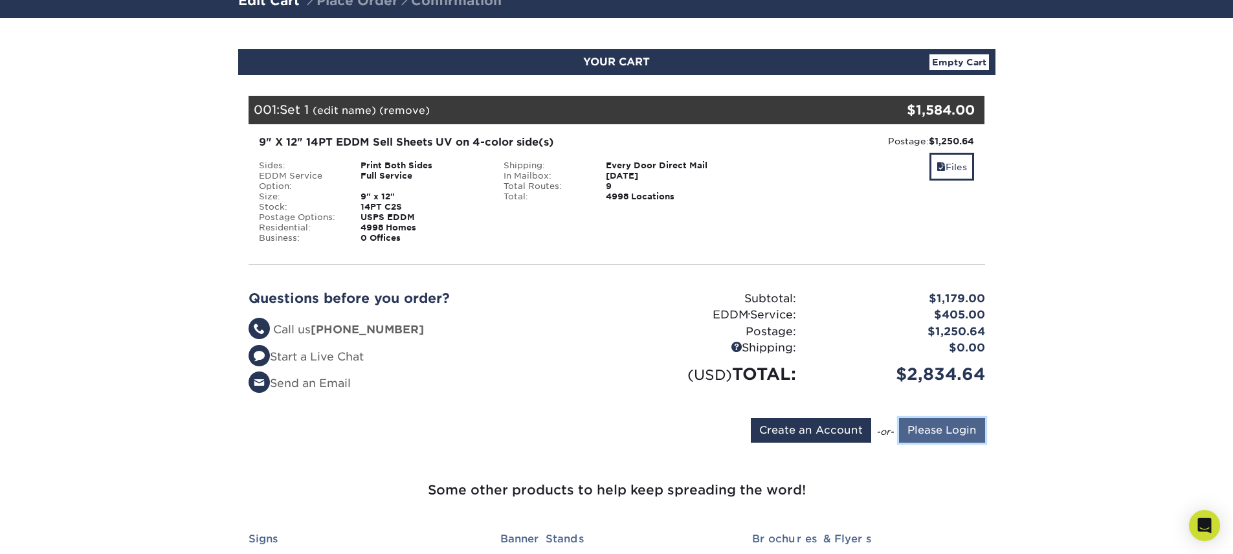
click at [971, 438] on input "Please Login" at bounding box center [942, 430] width 86 height 25
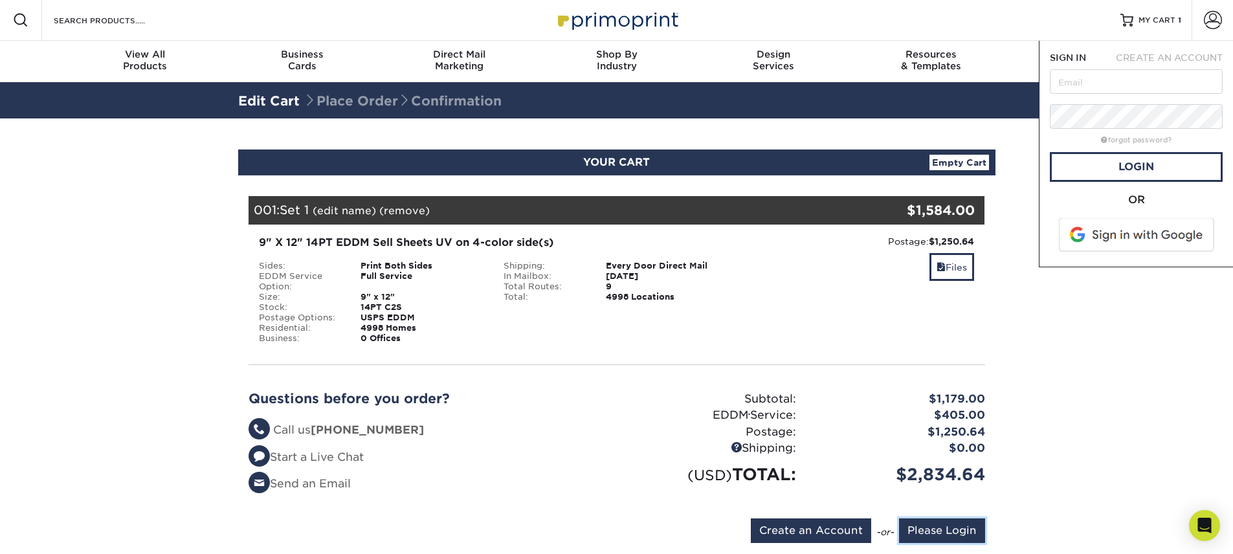
scroll to position [0, 0]
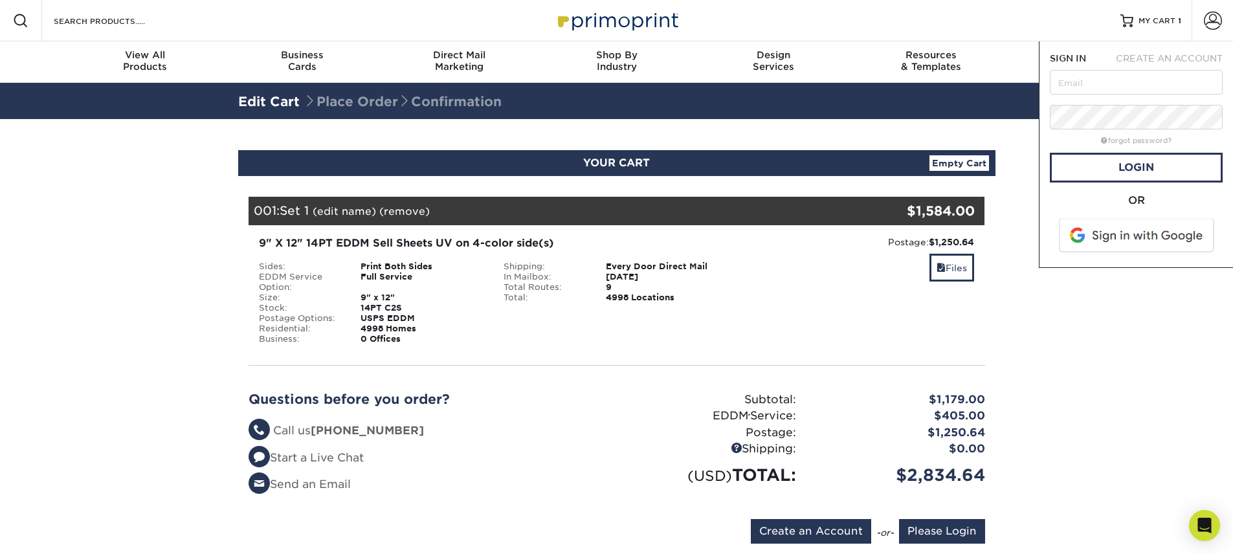
click at [1166, 62] on span "CREATE AN ACCOUNT" at bounding box center [1169, 58] width 107 height 10
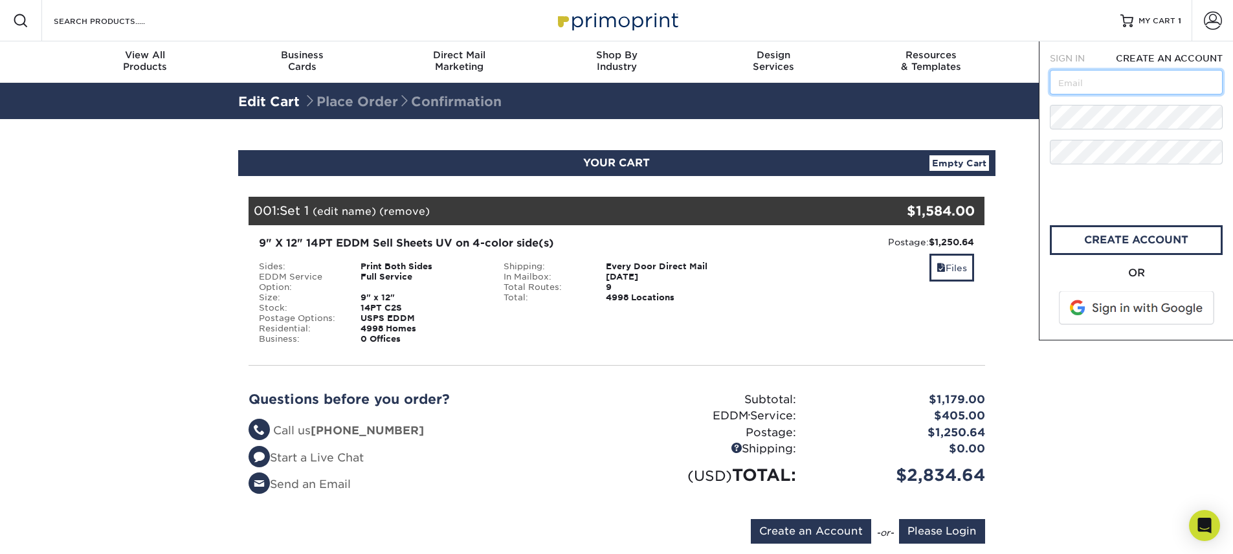
click at [1130, 87] on input "text" at bounding box center [1136, 82] width 173 height 25
type input "[PERSON_NAME][EMAIL_ADDRESS][DOMAIN_NAME]"
click at [1112, 234] on link "create account" at bounding box center [1136, 240] width 173 height 30
click at [928, 533] on input "Please Login" at bounding box center [942, 531] width 86 height 25
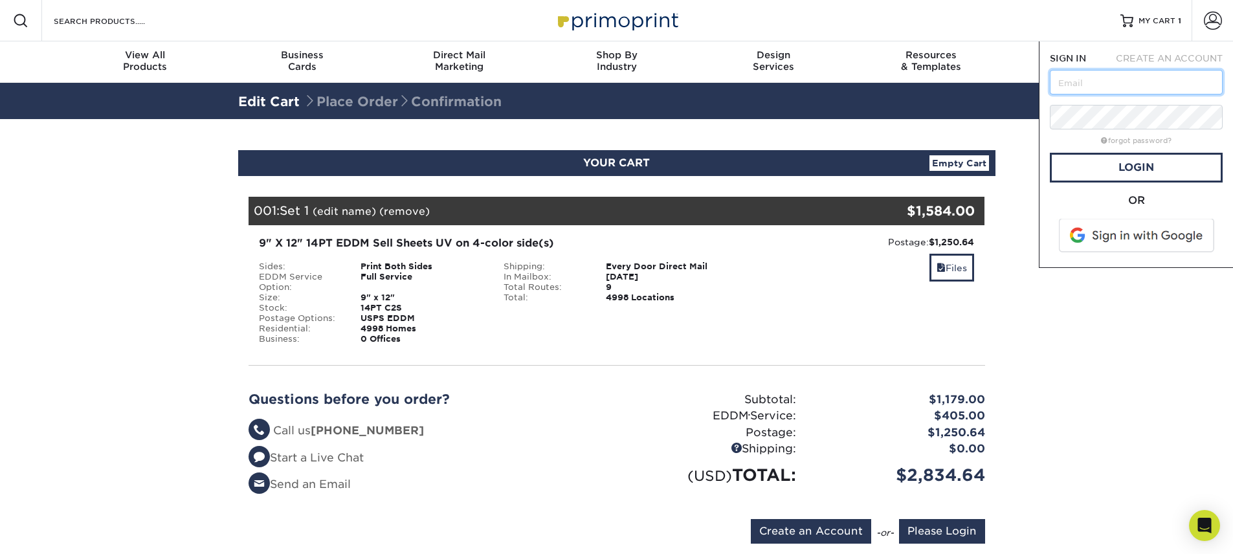
click at [1099, 91] on input "text" at bounding box center [1136, 82] width 173 height 25
type input "[PERSON_NAME][EMAIL_ADDRESS][DOMAIN_NAME]"
click at [1150, 169] on link "Login" at bounding box center [1136, 168] width 173 height 30
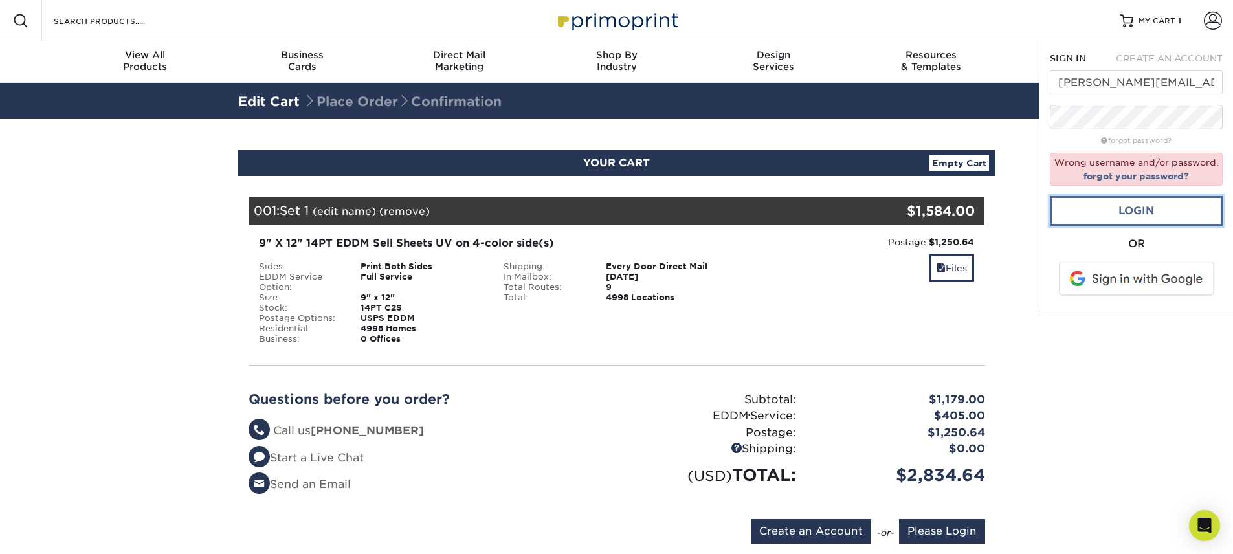
click at [1112, 206] on link "Login" at bounding box center [1136, 211] width 173 height 30
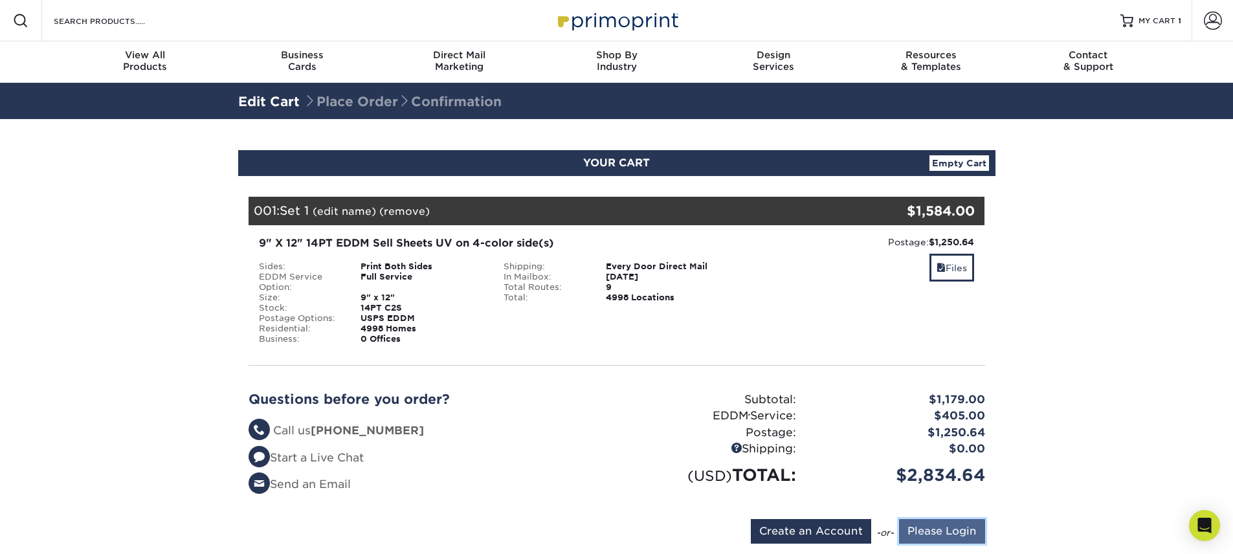
click at [947, 519] on input "Please Login" at bounding box center [942, 531] width 86 height 25
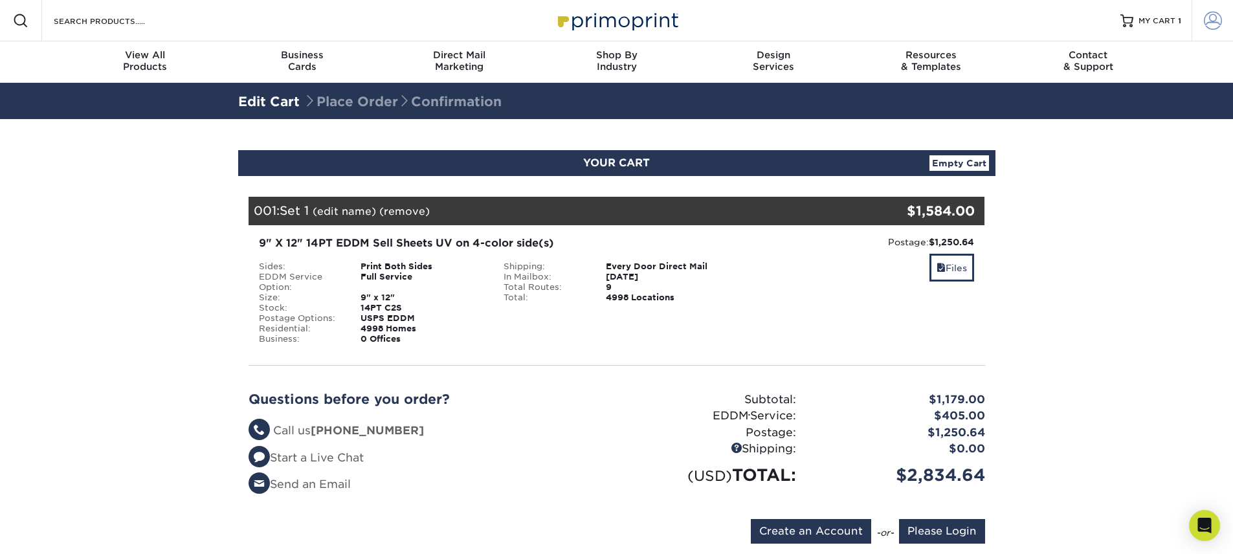
click at [1212, 32] on link "Account" at bounding box center [1211, 20] width 41 height 41
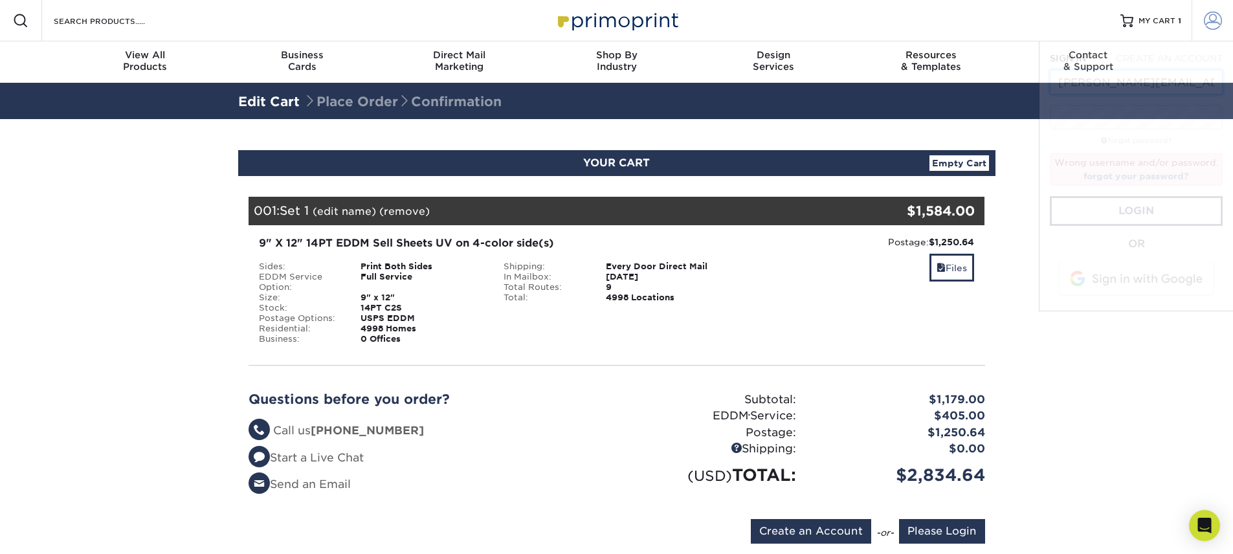
scroll to position [0, 3]
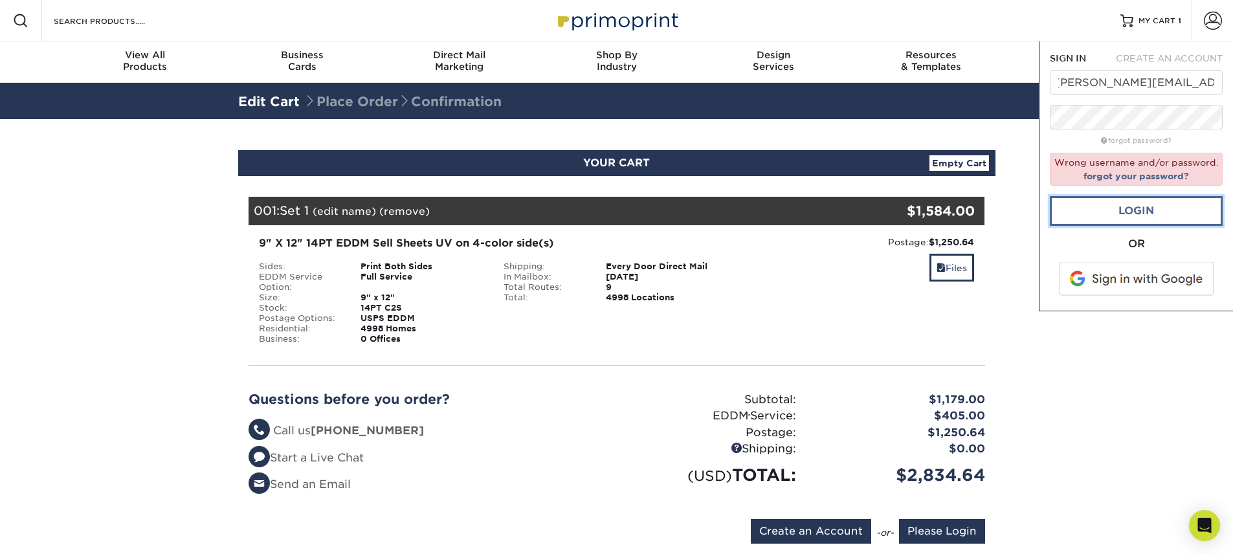
click at [1140, 215] on link "Login" at bounding box center [1136, 211] width 173 height 30
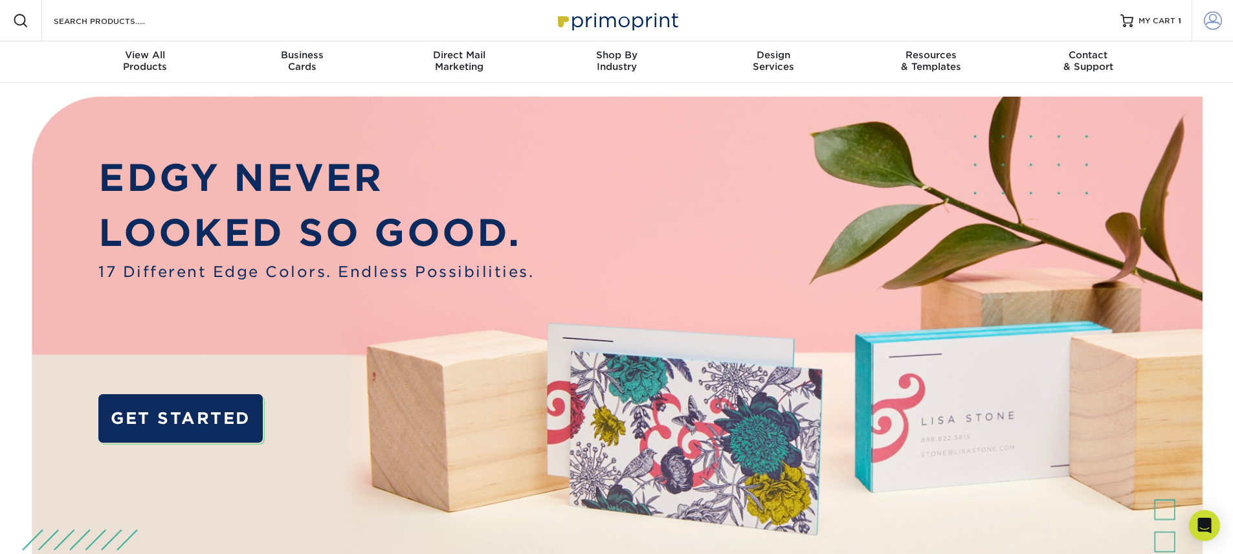
click at [1206, 27] on span at bounding box center [1213, 21] width 18 height 18
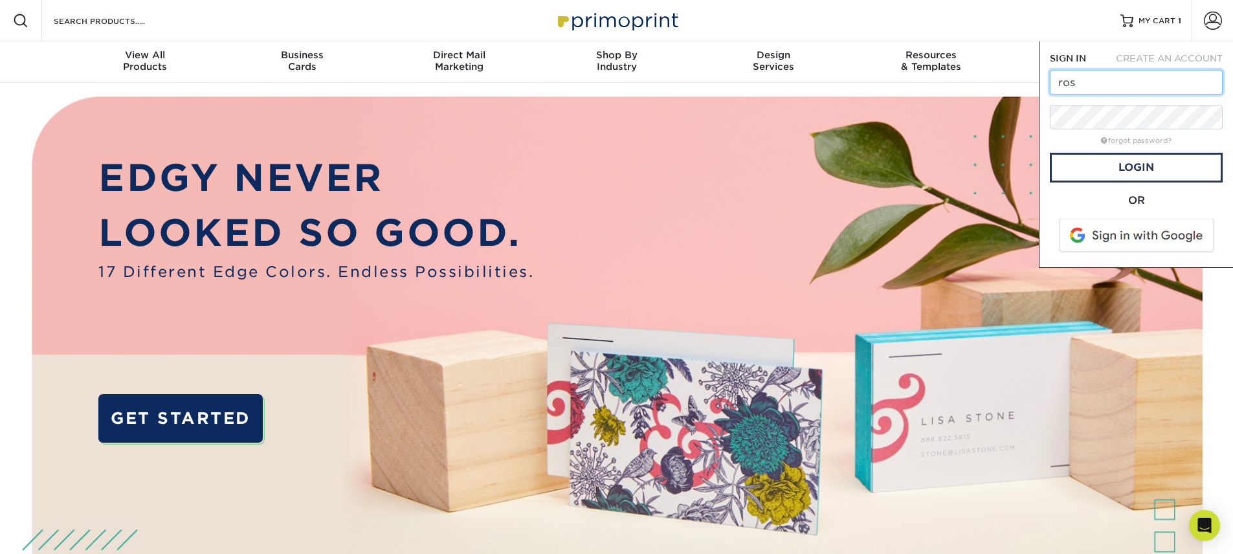
type input "[PERSON_NAME][EMAIL_ADDRESS][DOMAIN_NAME]"
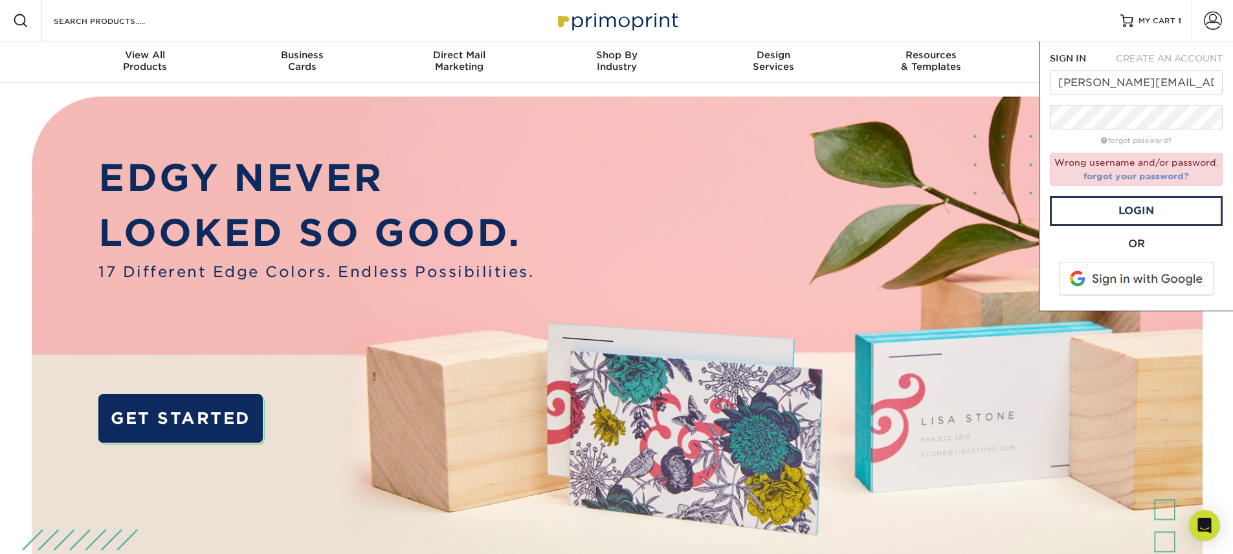
click at [1164, 173] on link "forgot your password?" at bounding box center [1135, 176] width 105 height 10
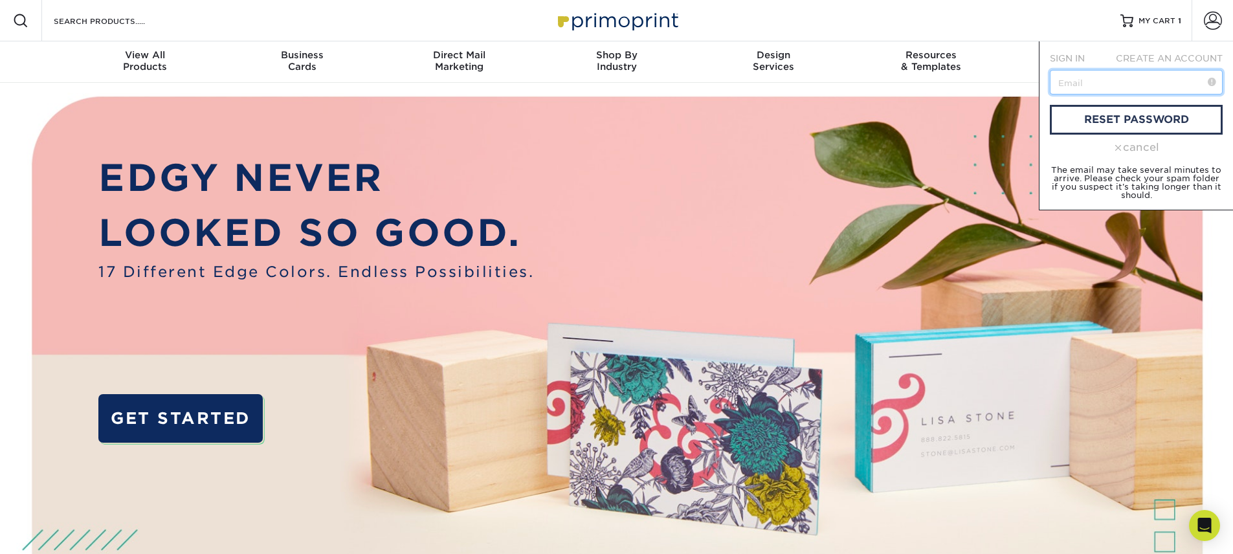
click at [1120, 87] on input "text" at bounding box center [1136, 82] width 173 height 25
type input "[PERSON_NAME][EMAIL_ADDRESS][DOMAIN_NAME]"
click at [1133, 120] on link "reset password" at bounding box center [1136, 120] width 173 height 30
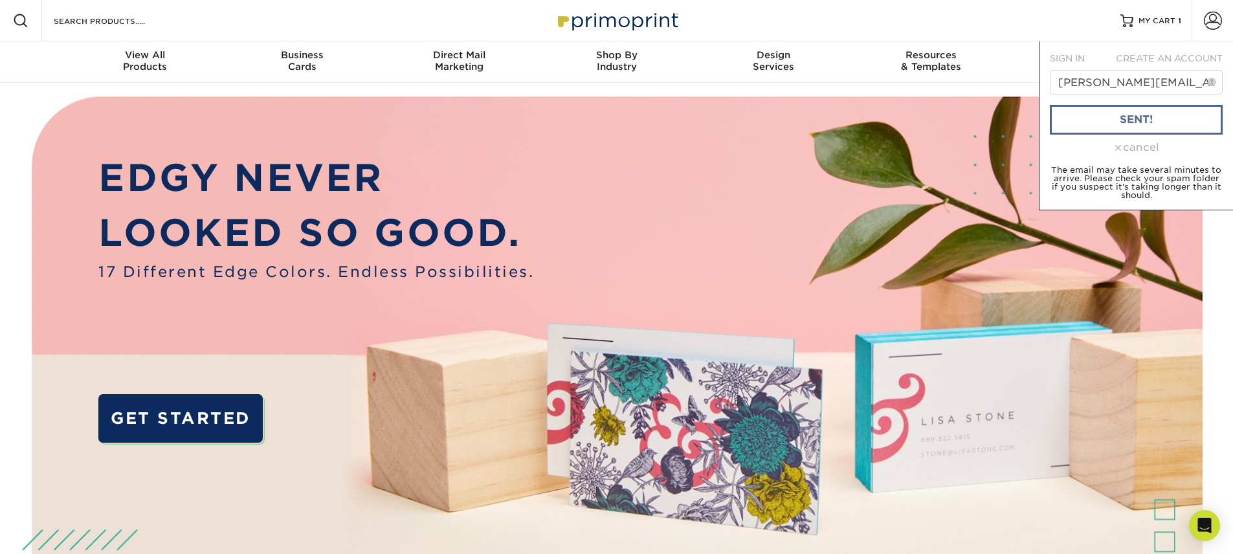
scroll to position [0, 3]
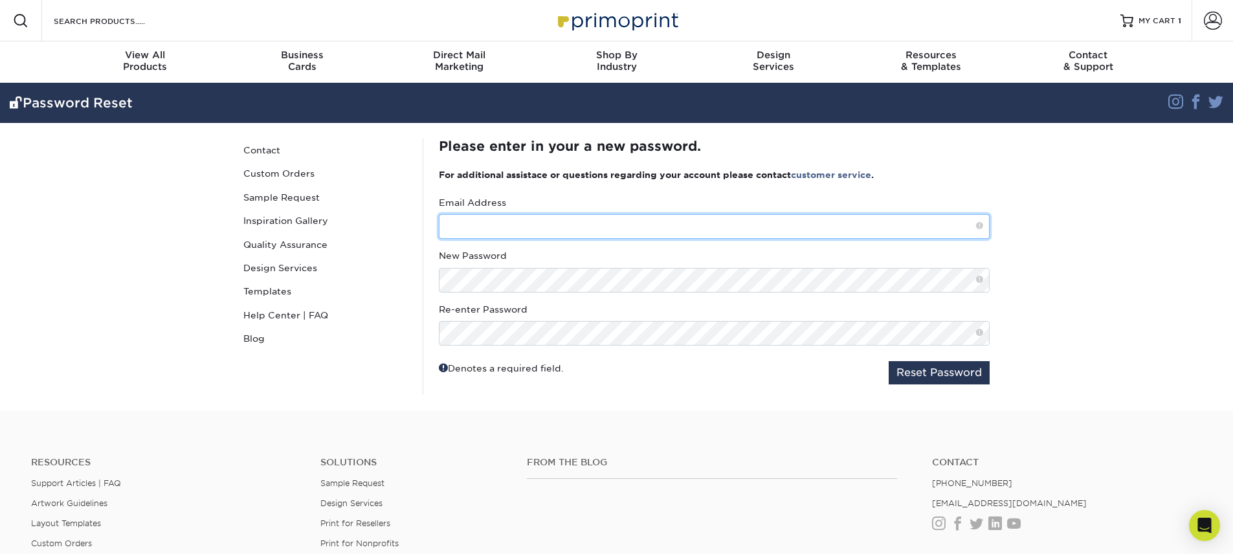
click at [523, 231] on input "text" at bounding box center [714, 226] width 551 height 25
type input "[PERSON_NAME][EMAIL_ADDRESS][DOMAIN_NAME]"
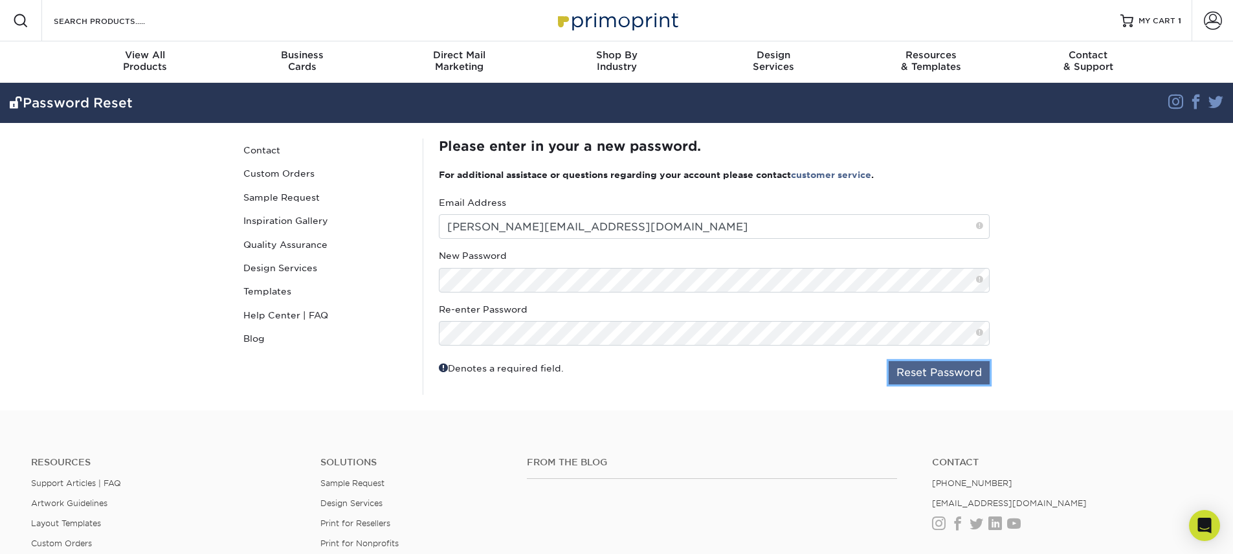
click at [923, 384] on button "Reset Password" at bounding box center [938, 372] width 101 height 23
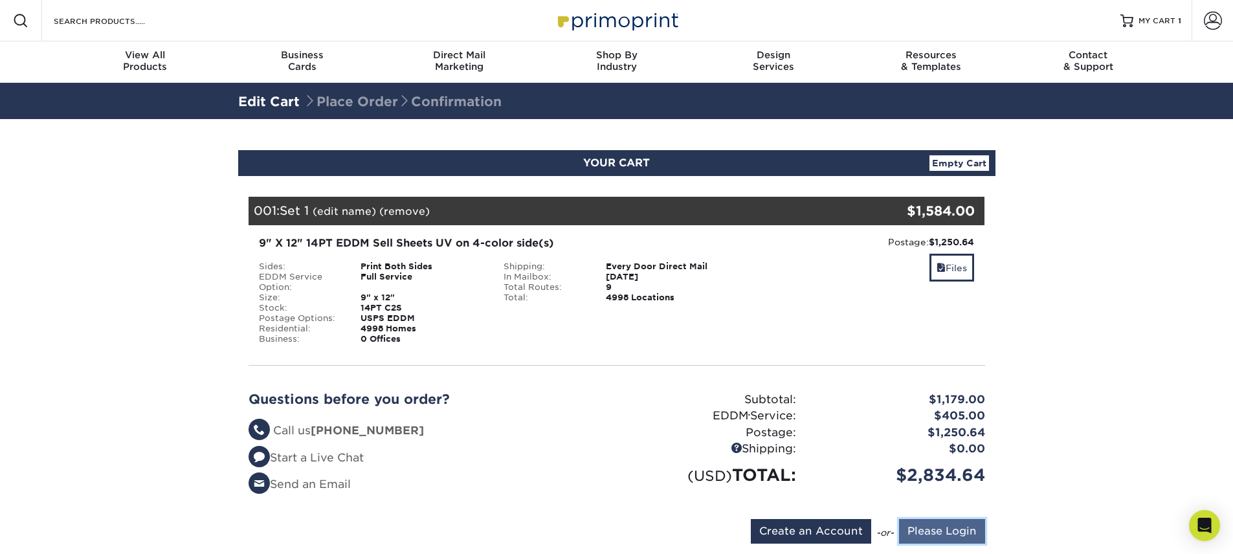
click at [926, 525] on input "Please Login" at bounding box center [942, 531] width 86 height 25
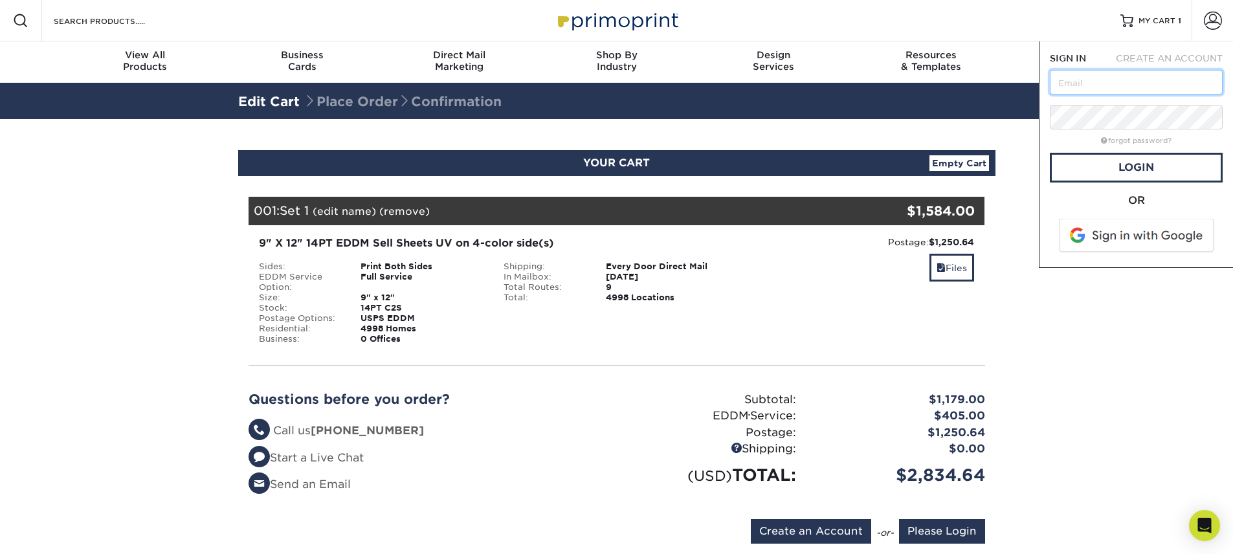
click at [1105, 91] on input "text" at bounding box center [1136, 82] width 173 height 25
type input "ross@northsidespotlight.com"
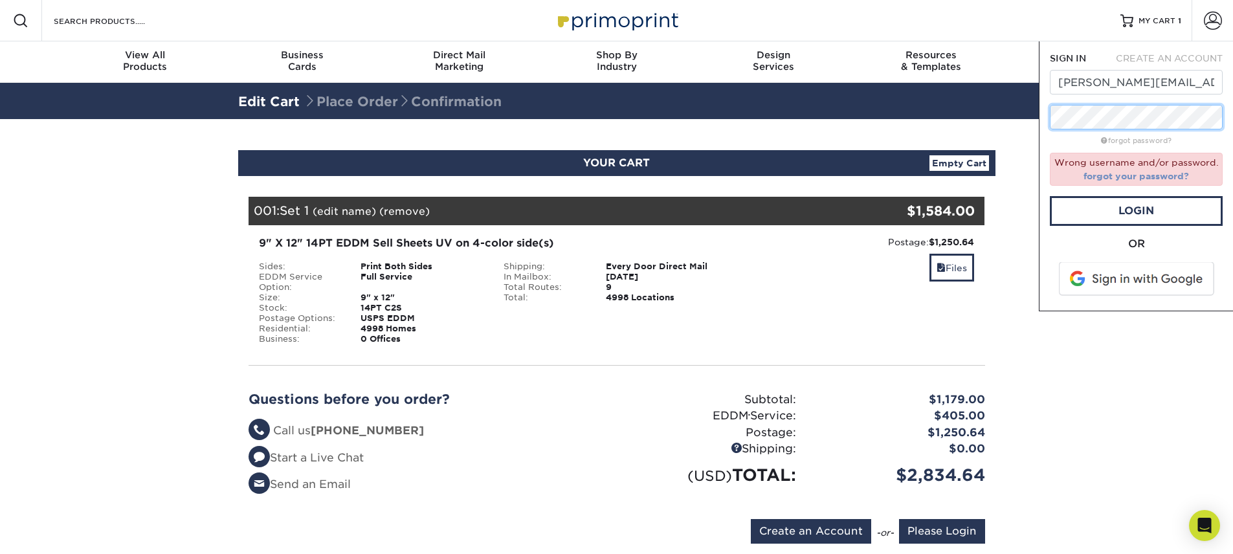
scroll to position [58, 0]
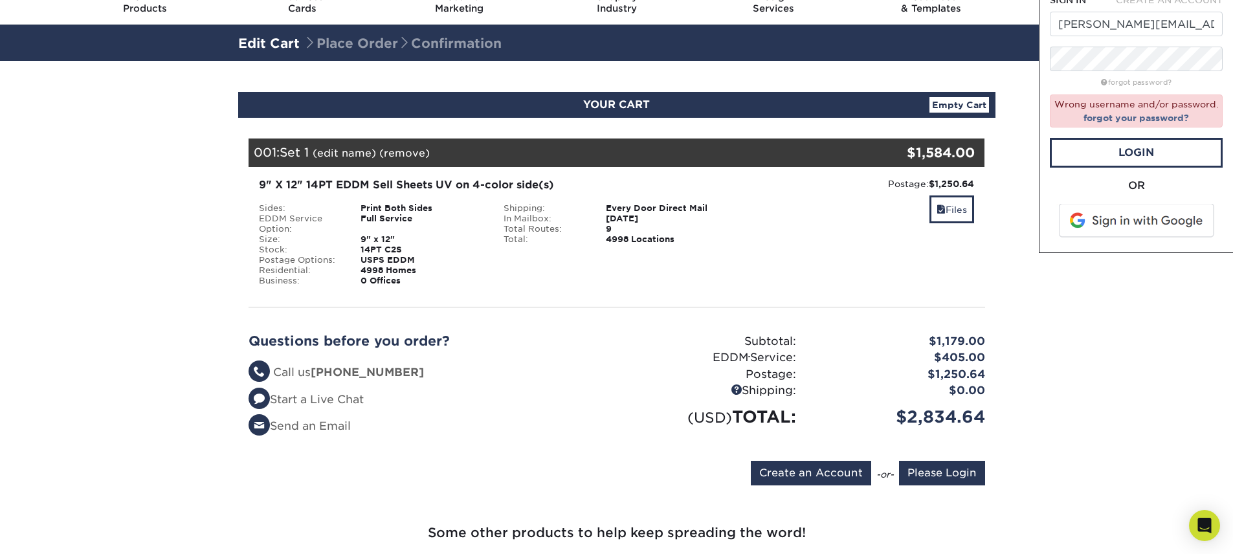
click at [1092, 268] on section "YOUR CART Empty Cart Your Cart is Empty Account Login Create Account Contact Us…" at bounding box center [616, 465] width 1233 height 808
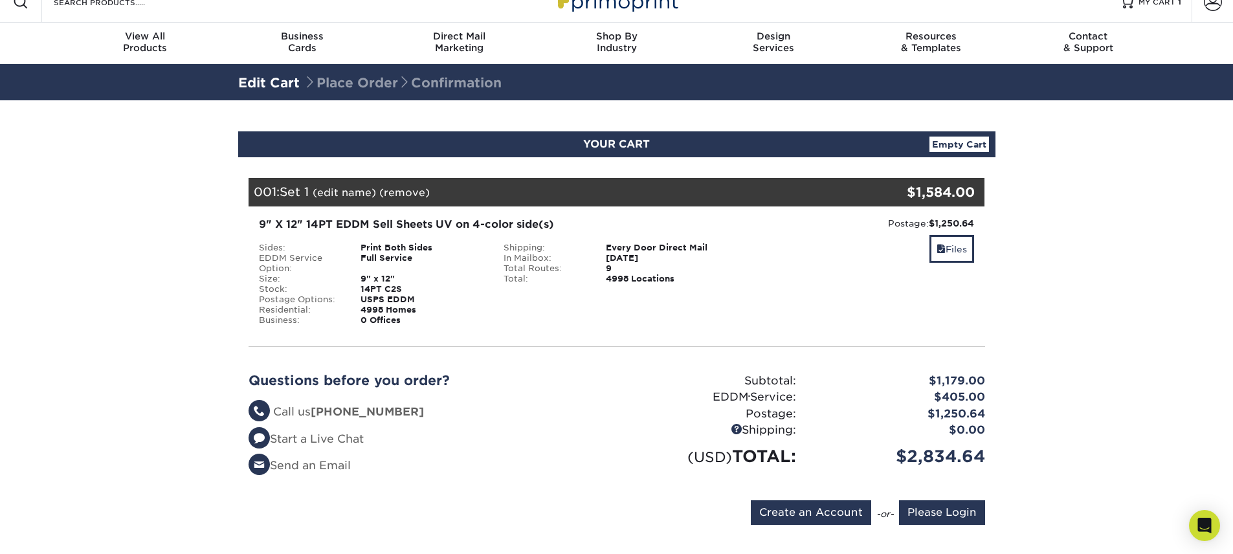
scroll to position [0, 0]
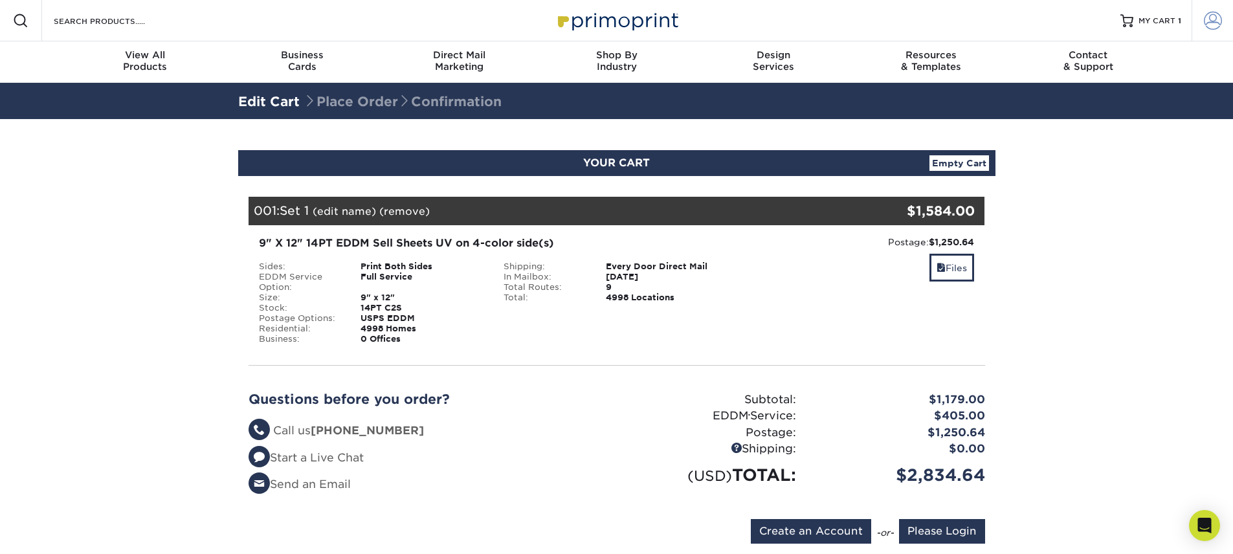
click at [1210, 39] on link "Account" at bounding box center [1211, 20] width 41 height 41
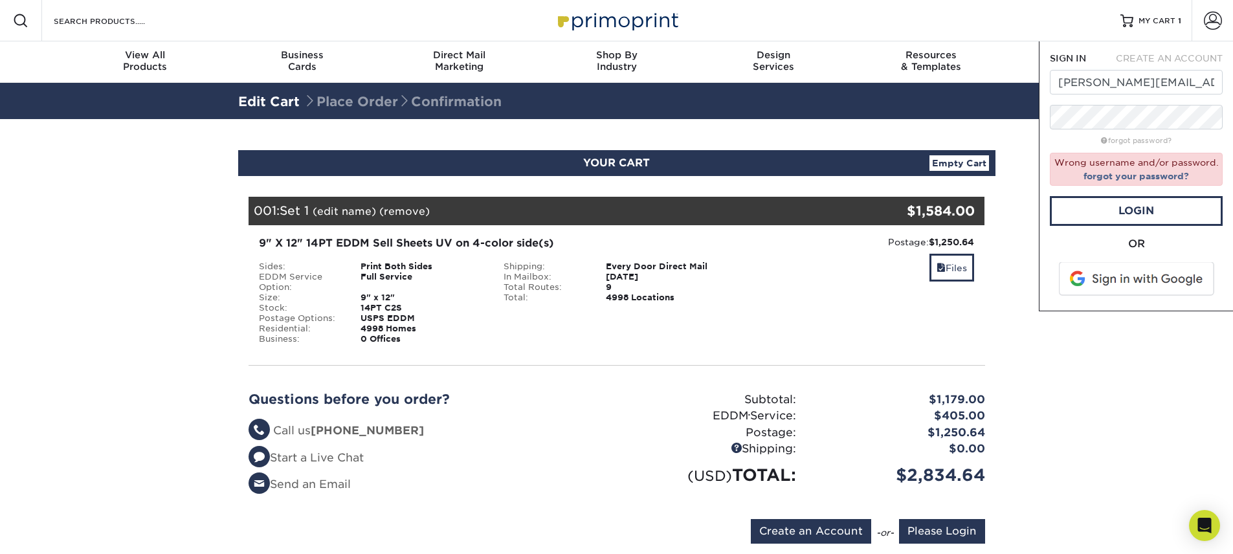
click at [1136, 271] on span at bounding box center [1137, 279] width 165 height 34
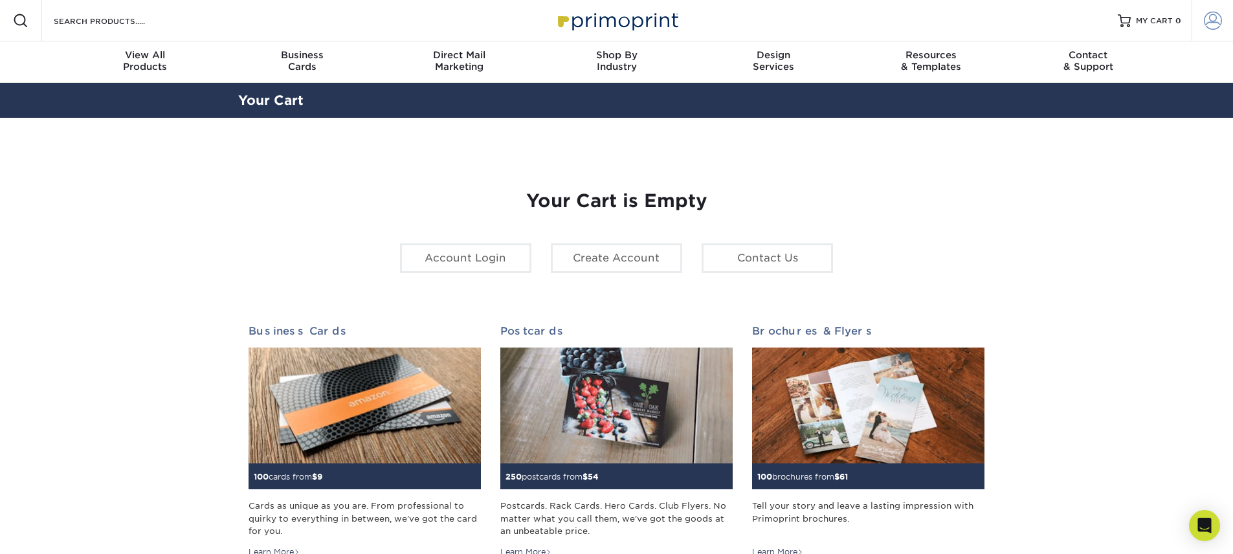
click at [1198, 25] on link "Account" at bounding box center [1211, 20] width 41 height 41
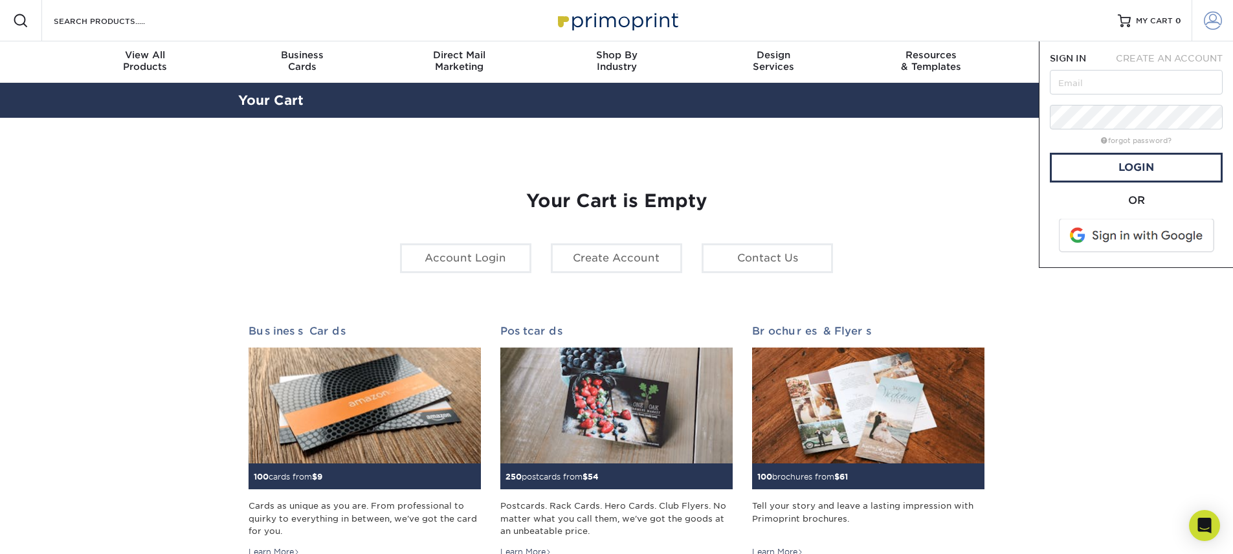
click at [1200, 23] on link "Account" at bounding box center [1211, 20] width 41 height 41
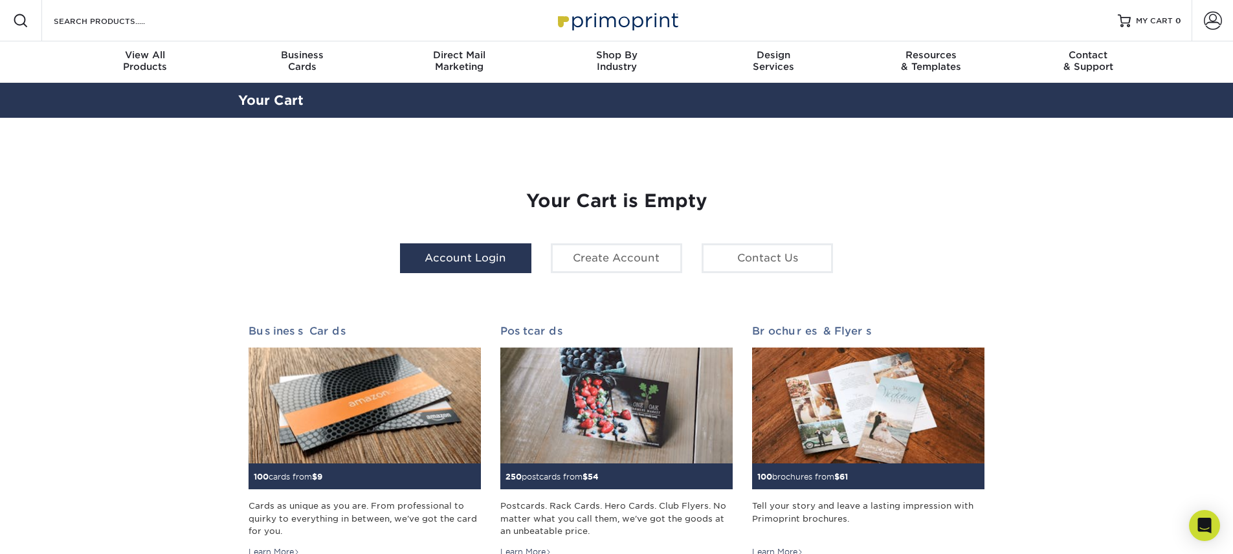
click at [503, 269] on link "Account Login" at bounding box center [465, 258] width 131 height 30
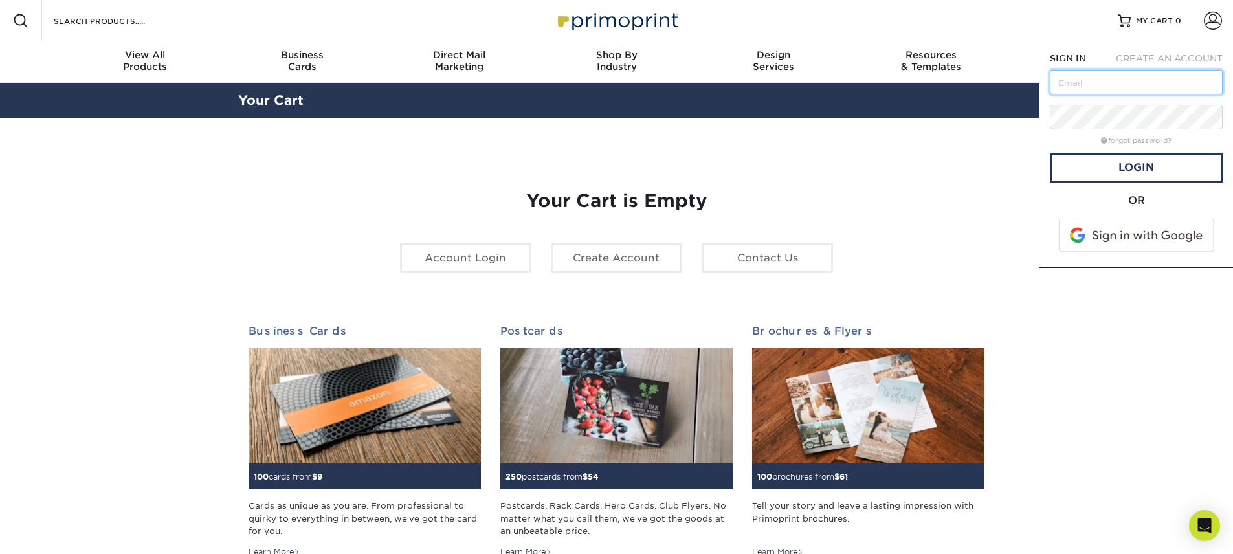
click at [1106, 89] on input "text" at bounding box center [1136, 82] width 173 height 25
type input "[PERSON_NAME][EMAIL_ADDRESS][DOMAIN_NAME]"
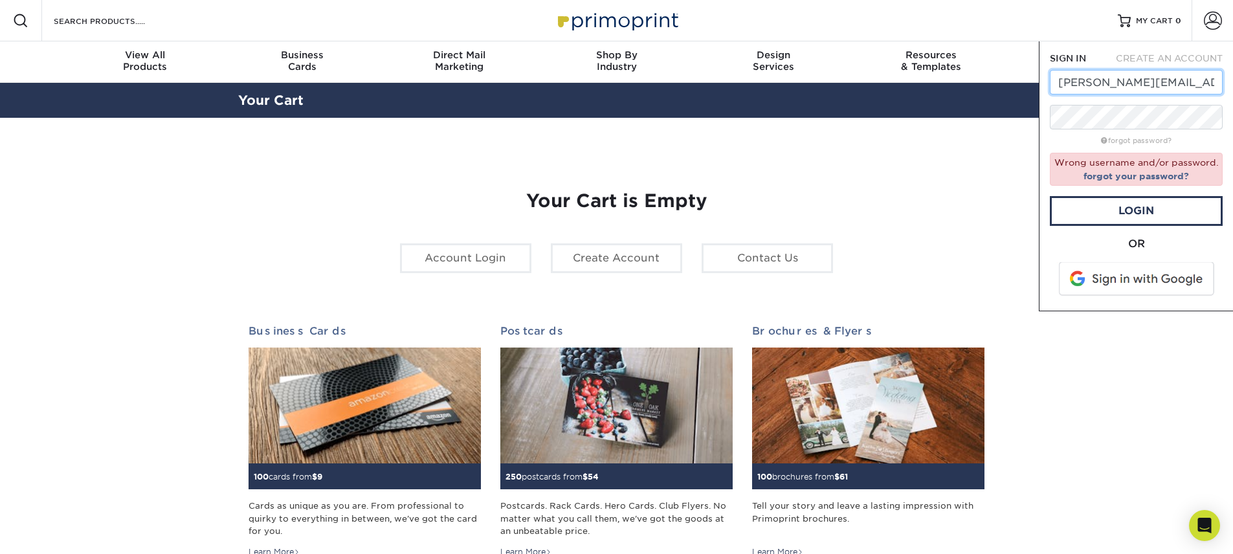
click at [1214, 78] on input "[PERSON_NAME][EMAIL_ADDRESS][DOMAIN_NAME]" at bounding box center [1136, 82] width 173 height 25
click at [1216, 85] on input "ross@northsidespotlight.com" at bounding box center [1136, 82] width 173 height 25
click at [1208, 83] on input "ross@northsidespotlight.com" at bounding box center [1136, 82] width 173 height 25
click at [954, 138] on section "YOUR CART Empty Cart Your Cart is Empty Account Login Create Account Contact Us…" at bounding box center [616, 410] width 1233 height 584
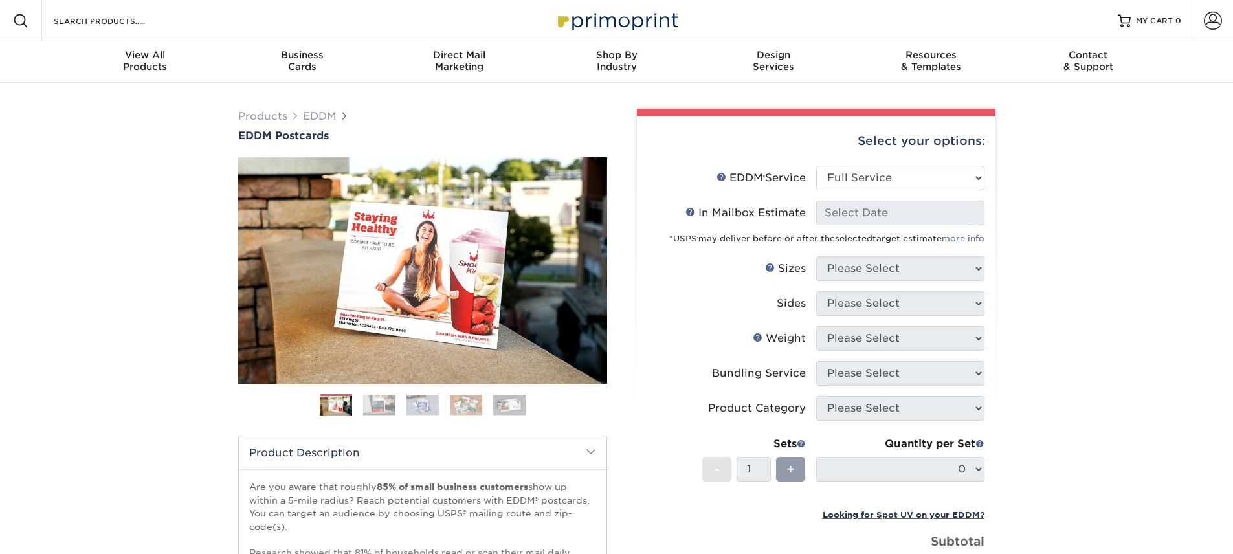
select select "full_service"
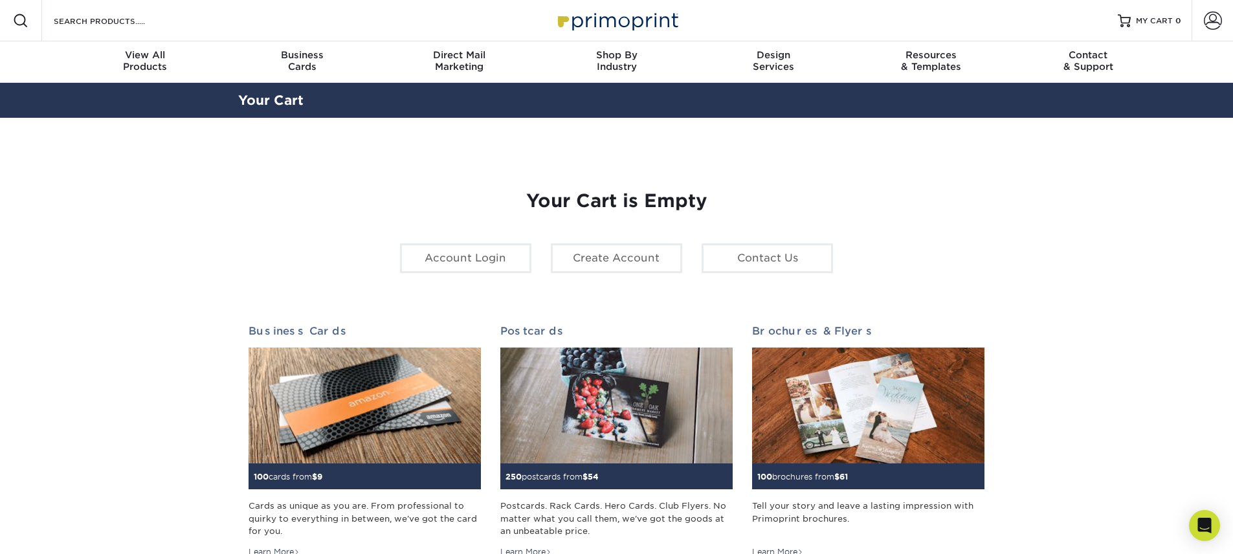
click at [629, 19] on img at bounding box center [616, 20] width 129 height 28
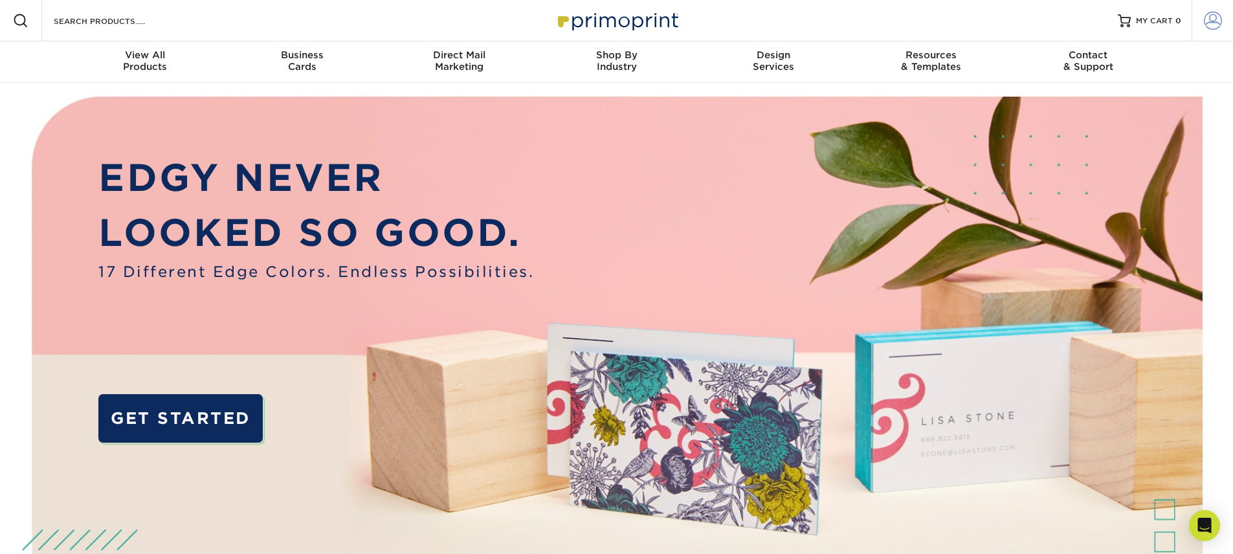
click at [1206, 24] on span at bounding box center [1213, 21] width 18 height 18
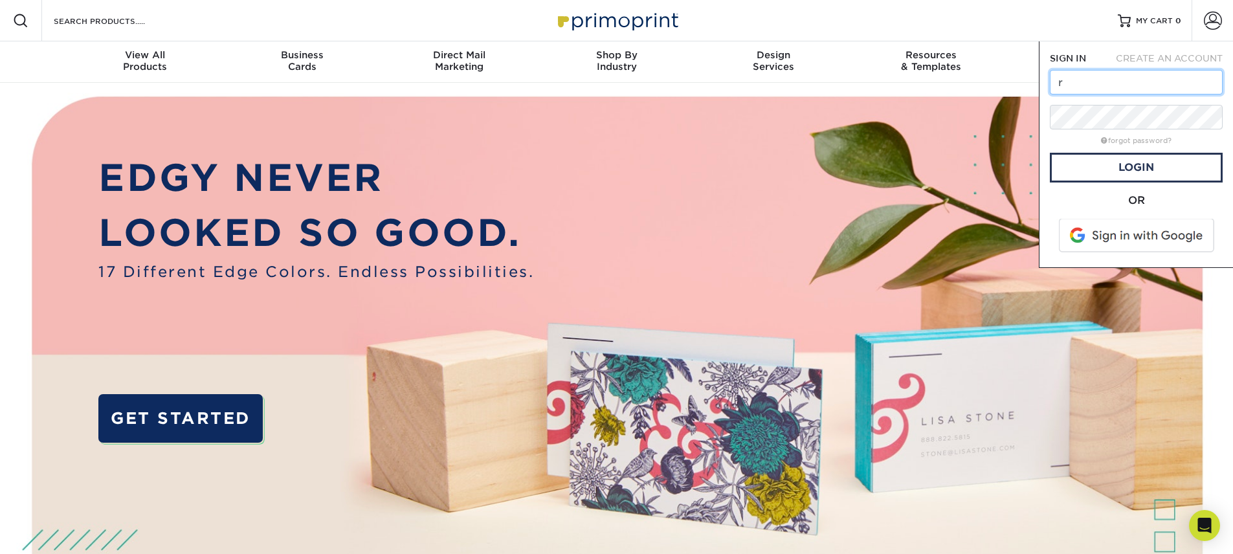
type input "[PERSON_NAME][EMAIL_ADDRESS][DOMAIN_NAME]"
